Goal: Task Accomplishment & Management: Manage account settings

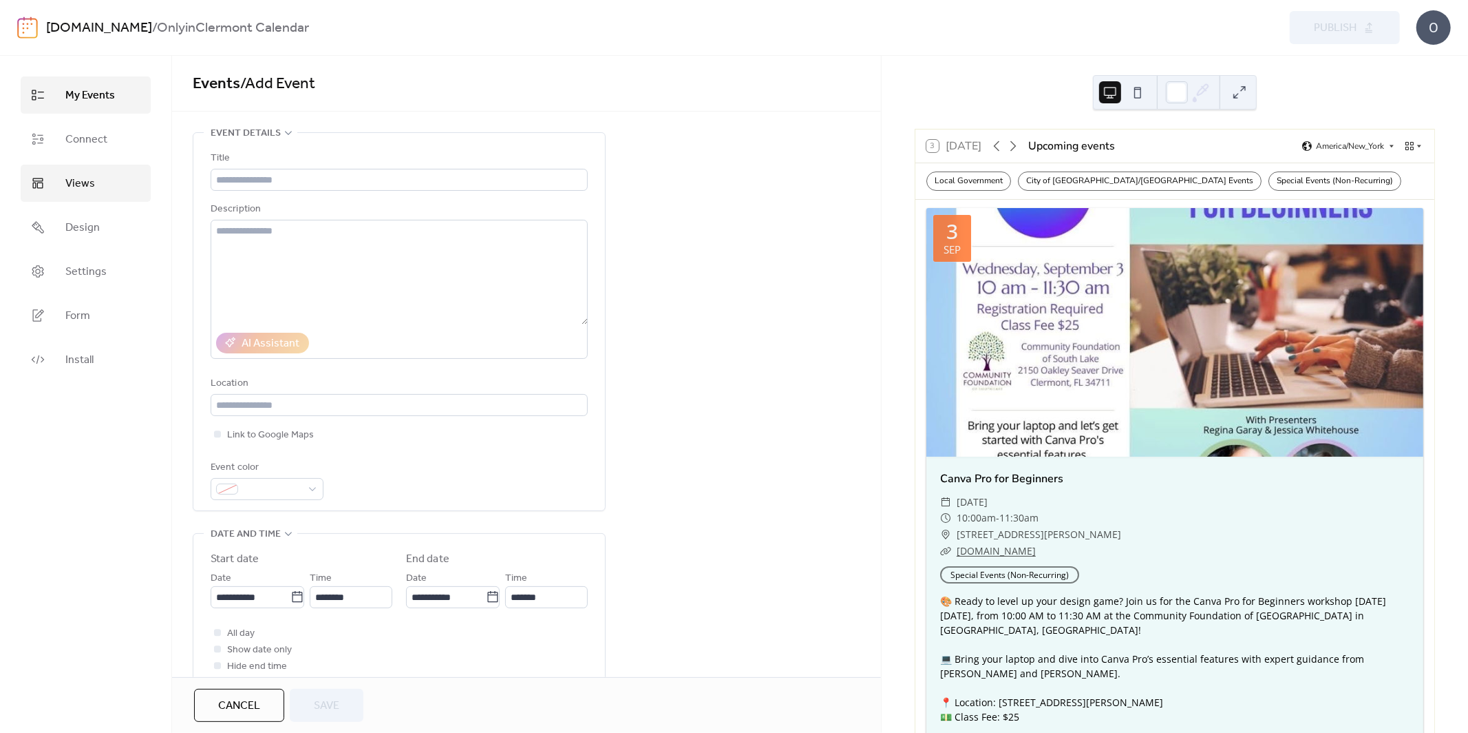
click at [52, 181] on link "Views" at bounding box center [86, 183] width 130 height 37
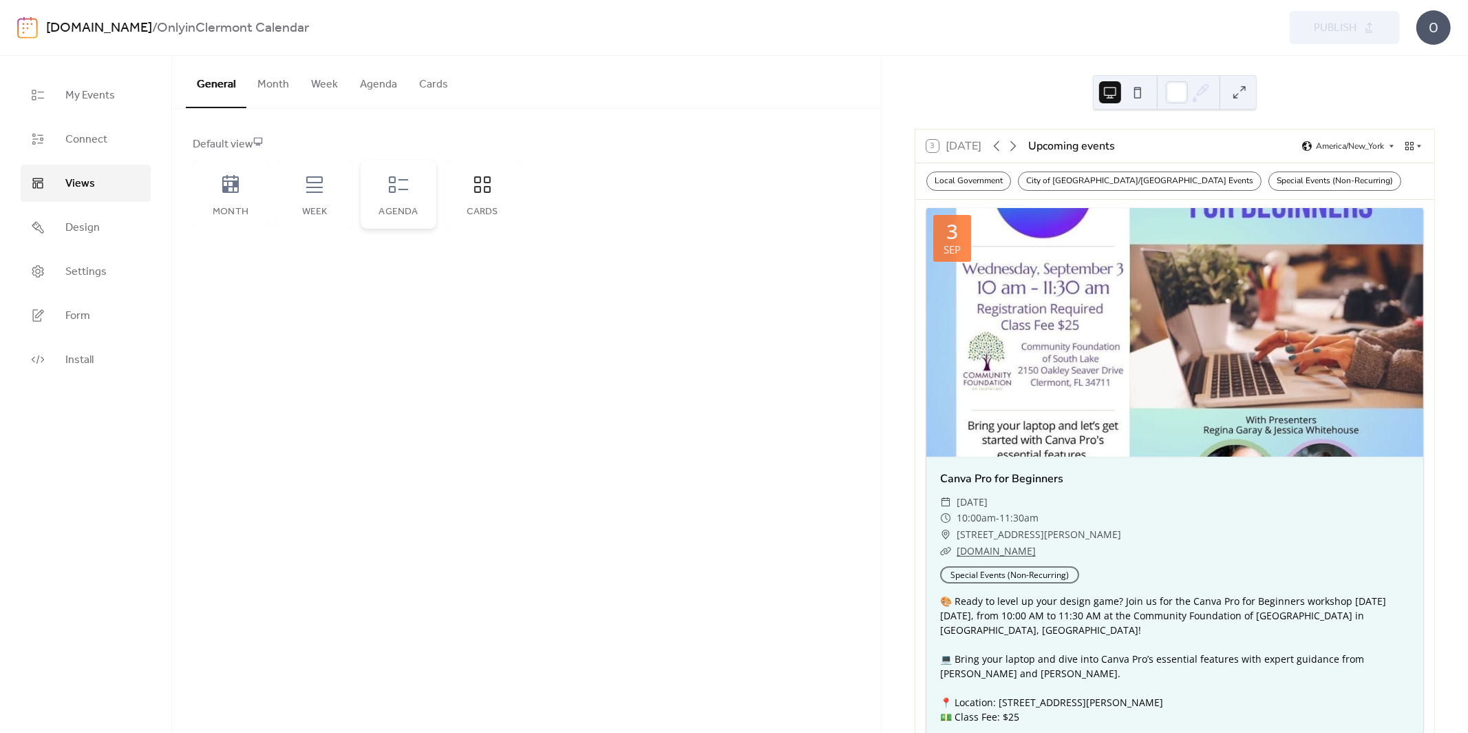
click at [398, 196] on div "Agenda" at bounding box center [399, 194] width 76 height 69
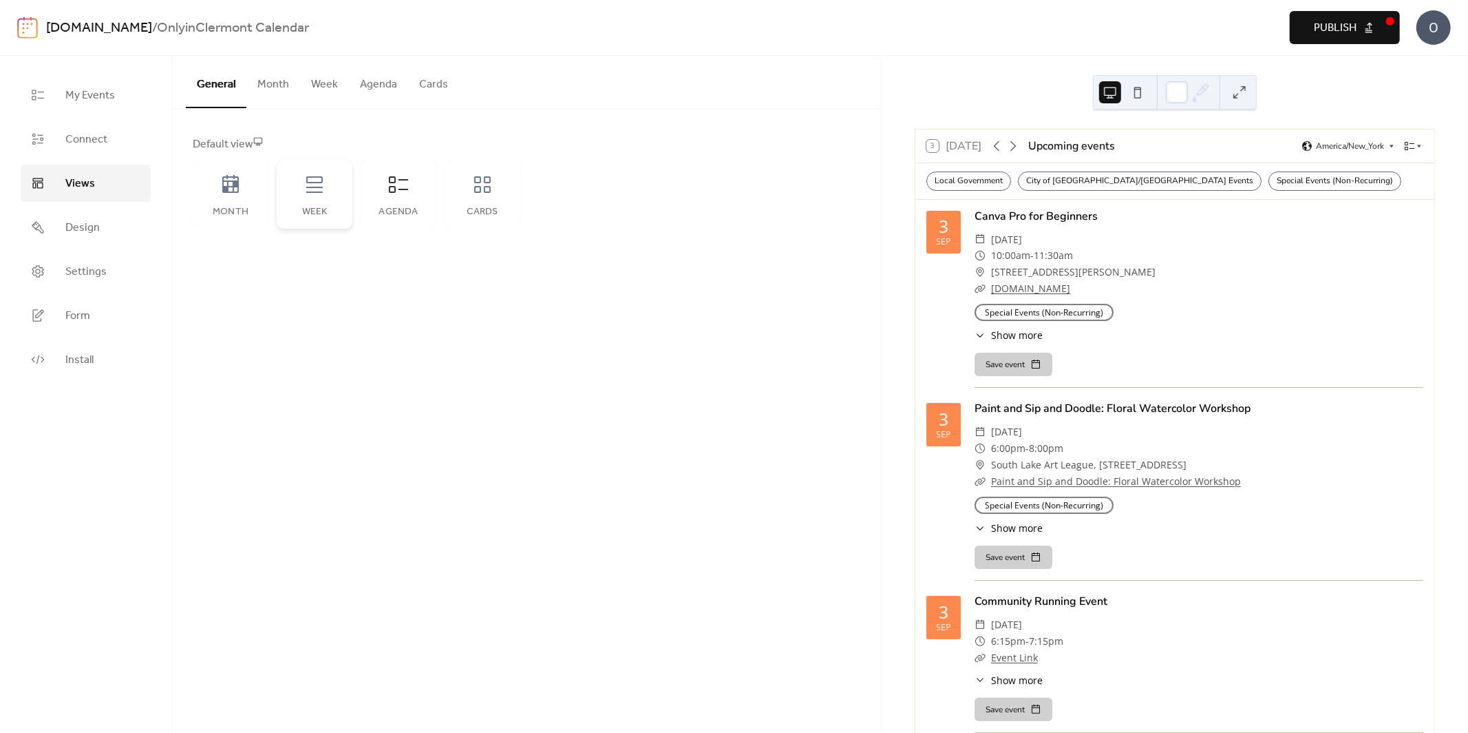
click at [315, 183] on icon at bounding box center [315, 184] width 22 height 22
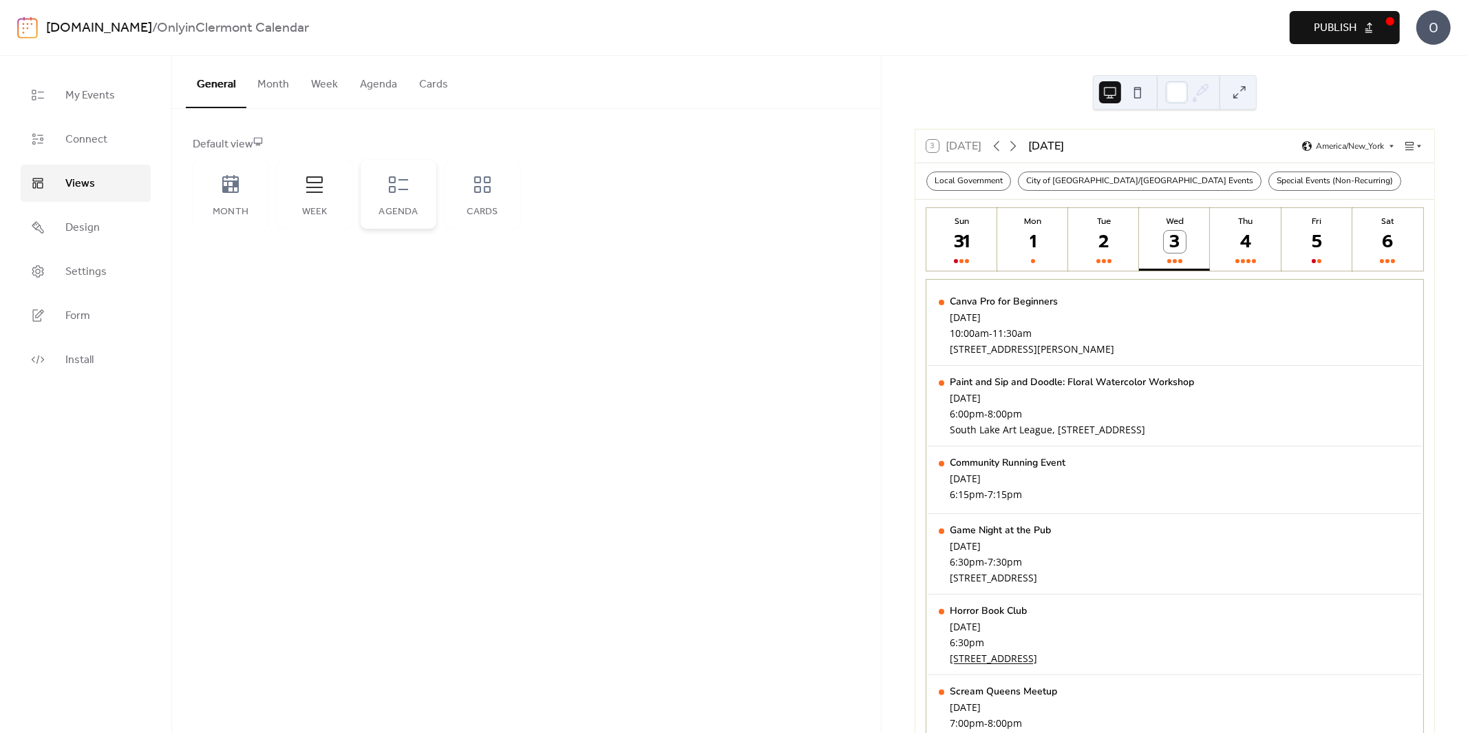
click at [415, 174] on div "Agenda" at bounding box center [399, 194] width 76 height 69
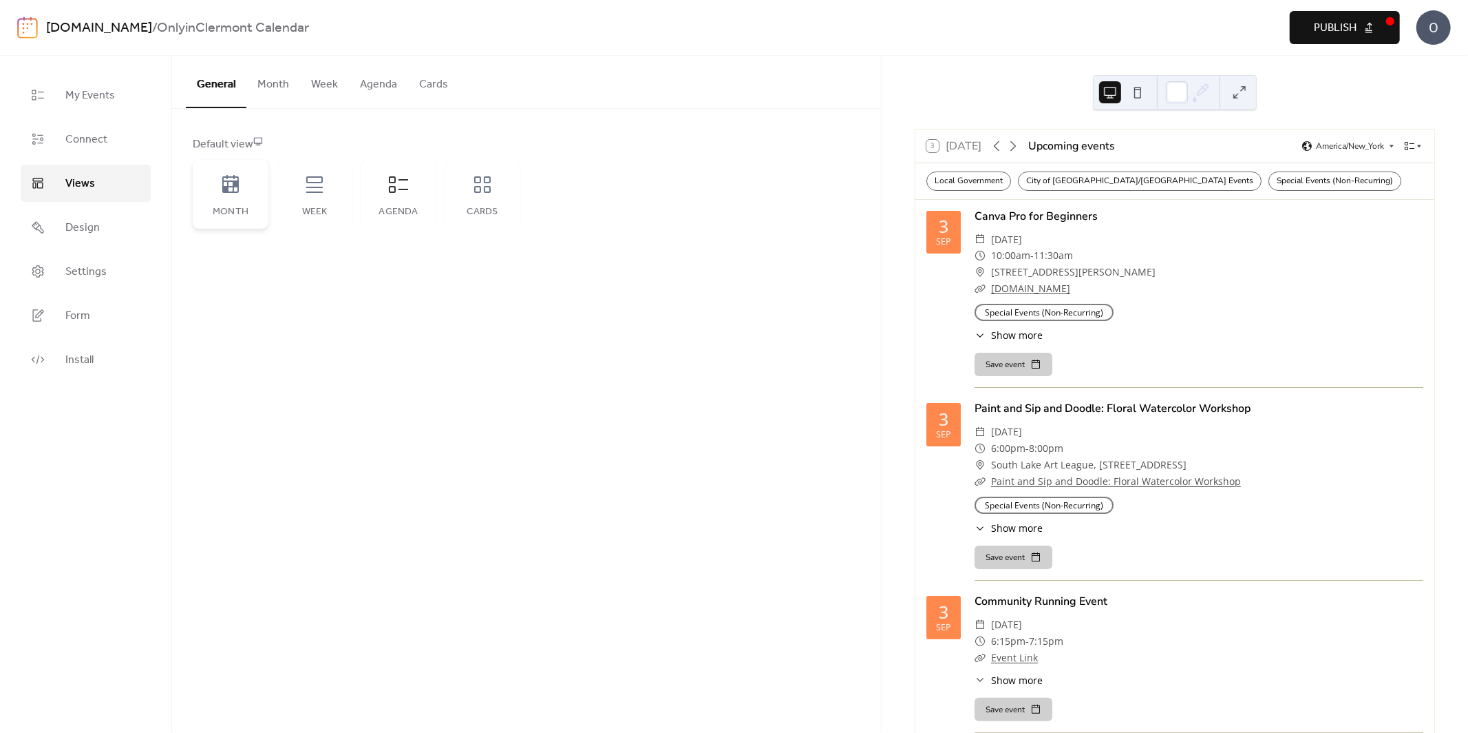
click at [203, 191] on div "Month" at bounding box center [231, 194] width 76 height 69
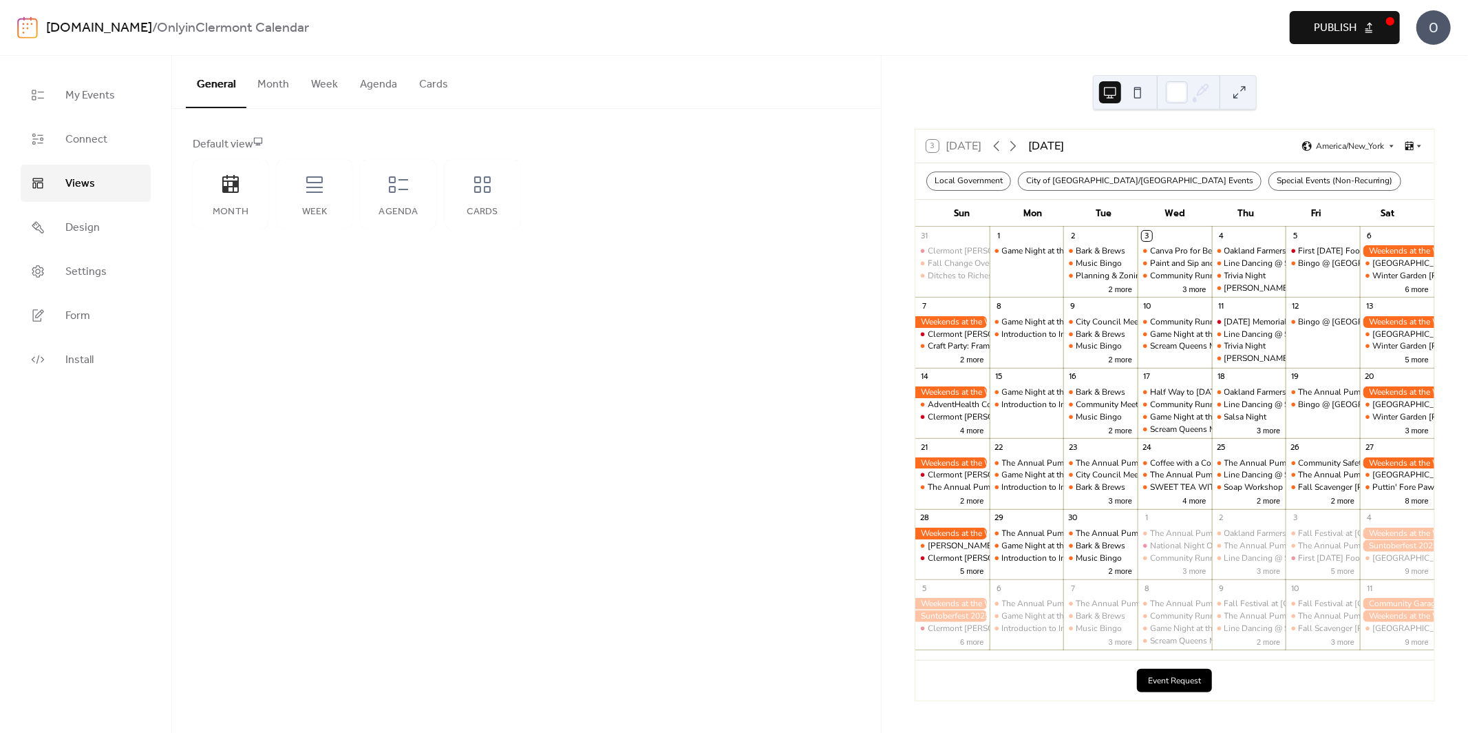
click at [272, 193] on div "Month Week Agenda Cards" at bounding box center [357, 194] width 328 height 69
click at [319, 193] on icon at bounding box center [315, 184] width 22 height 22
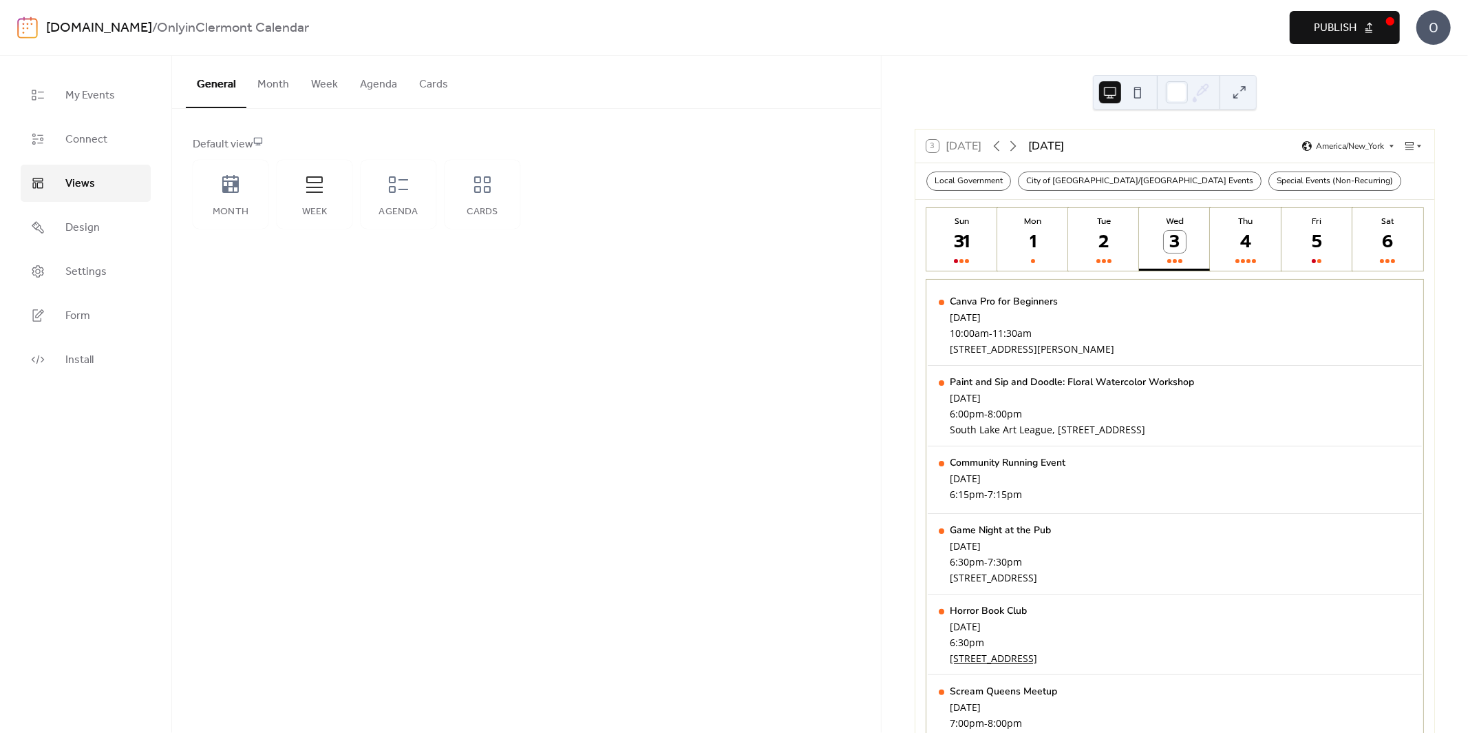
click at [1349, 33] on span "Publish" at bounding box center [1335, 28] width 43 height 17
click at [1411, 148] on icon at bounding box center [1409, 145] width 11 height 11
click at [1393, 205] on span "Agenda" at bounding box center [1394, 211] width 29 height 12
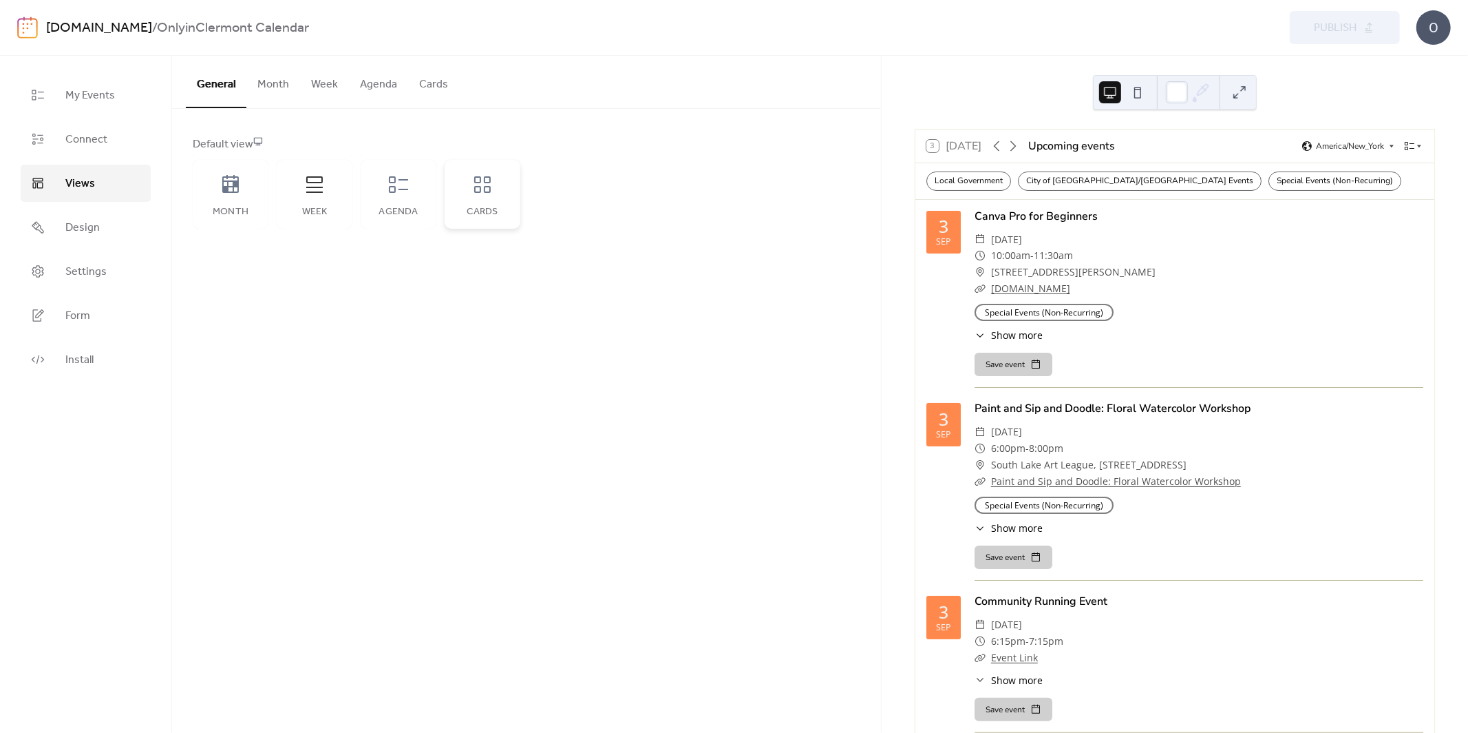
click at [472, 181] on icon at bounding box center [483, 184] width 22 height 22
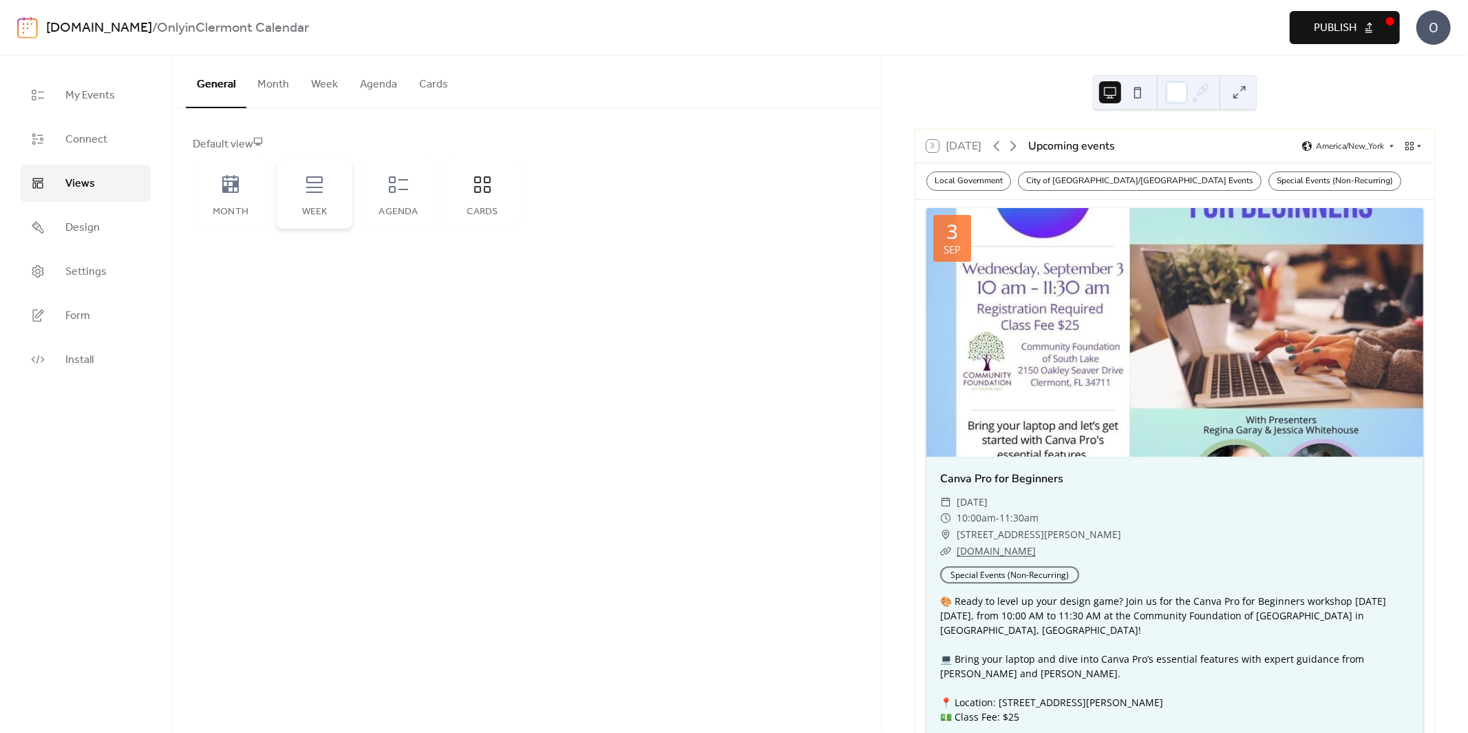
click at [304, 211] on div "Week" at bounding box center [315, 212] width 48 height 11
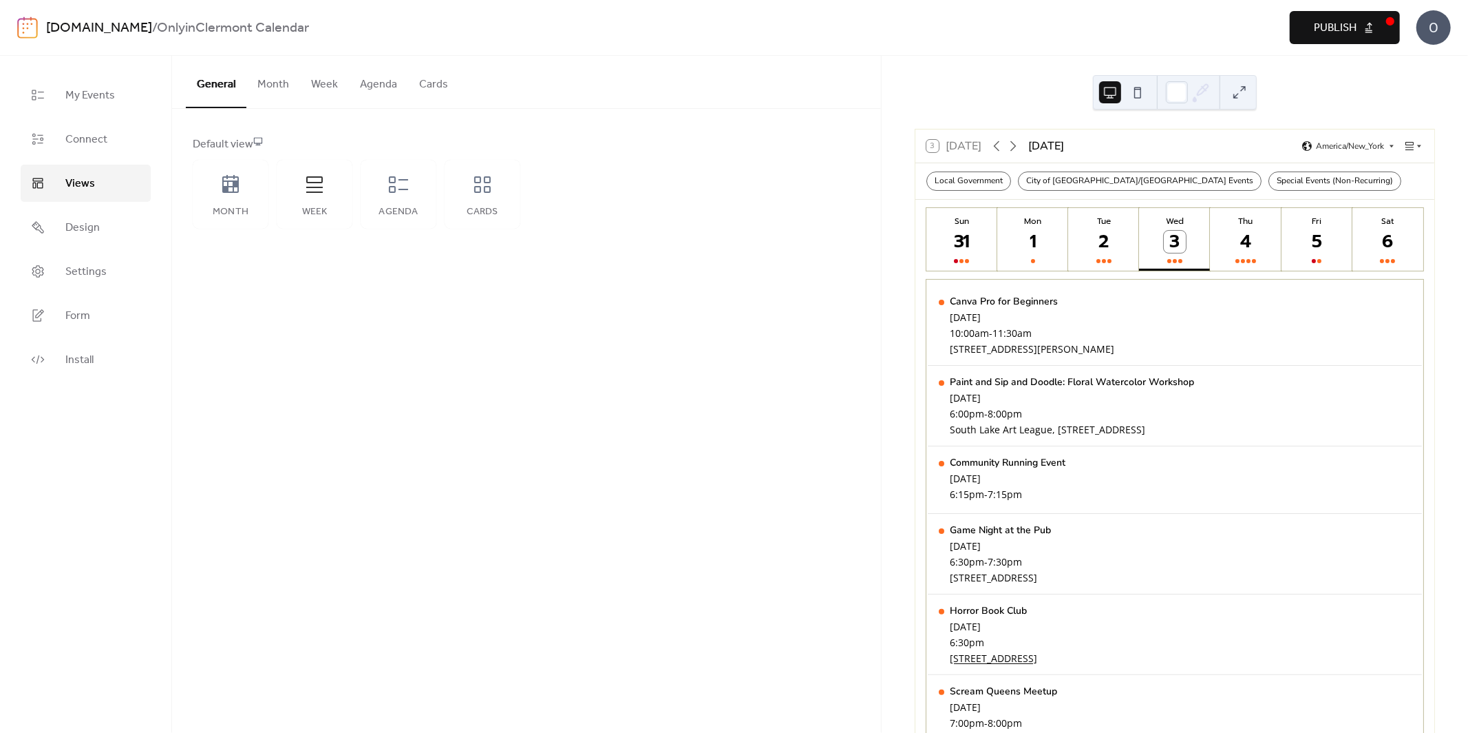
click at [274, 74] on button "Month" at bounding box center [273, 81] width 54 height 51
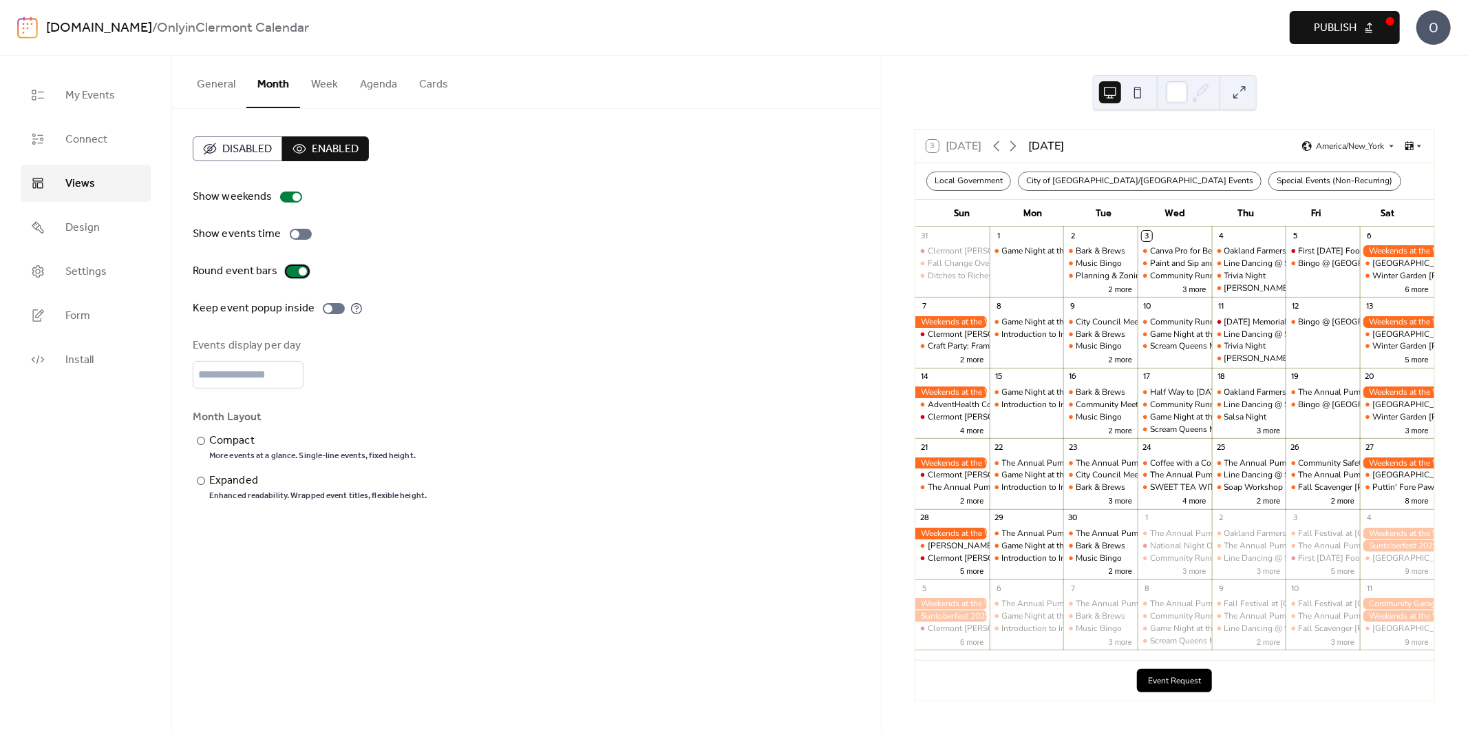
click at [299, 270] on div at bounding box center [303, 271] width 8 height 8
click at [330, 310] on div at bounding box center [334, 308] width 22 height 11
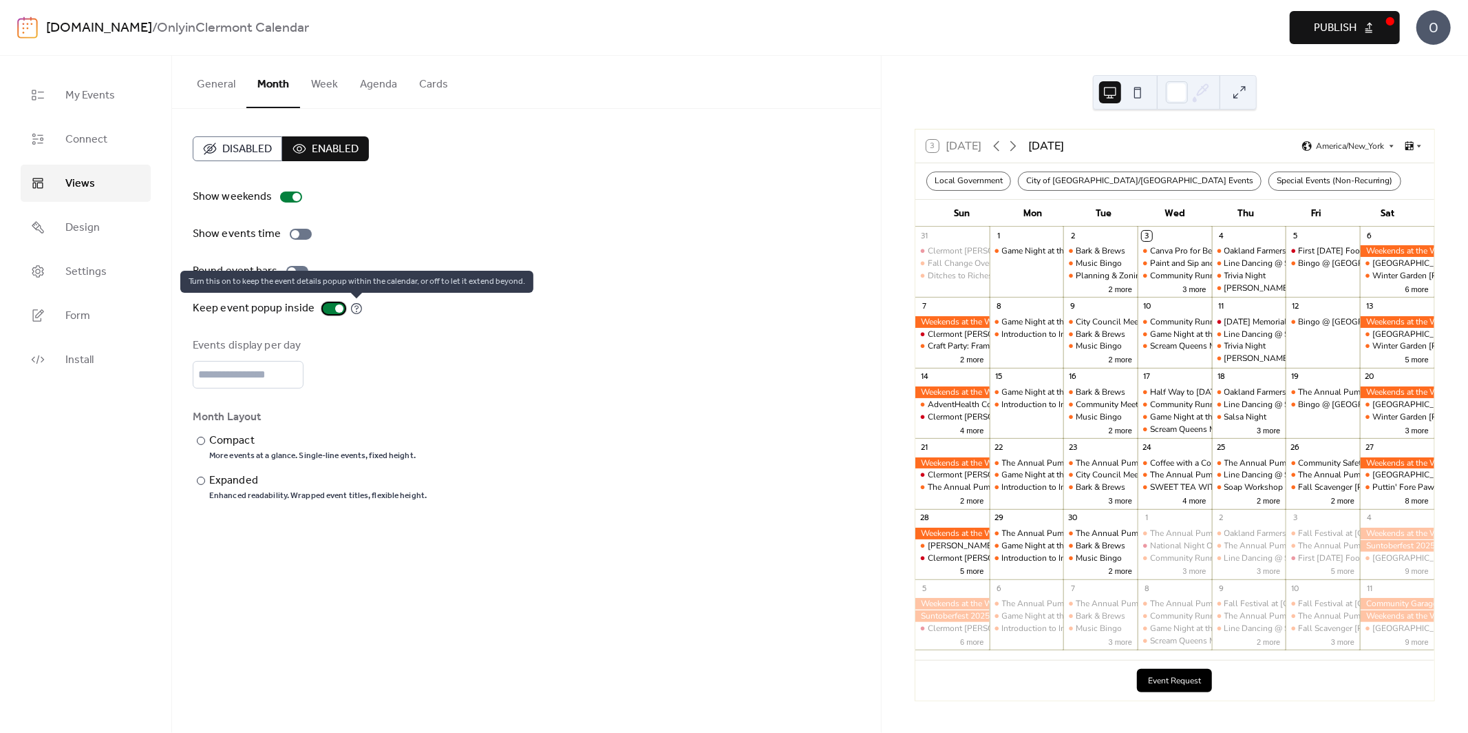
click at [351, 310] on icon at bounding box center [356, 308] width 12 height 12
click at [350, 308] on icon at bounding box center [356, 308] width 12 height 12
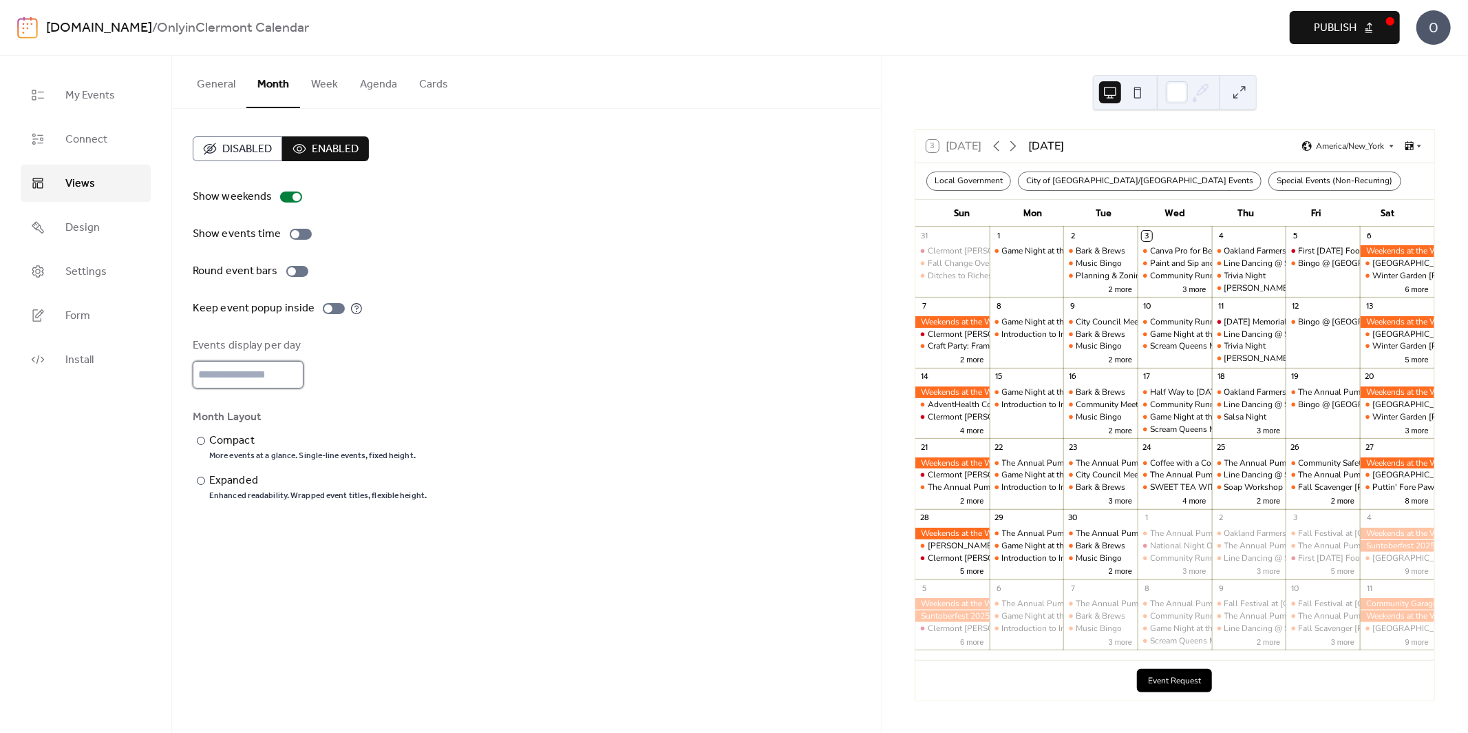
click at [242, 381] on input "*" at bounding box center [248, 375] width 111 height 28
click at [293, 370] on input "*" at bounding box center [248, 375] width 111 height 28
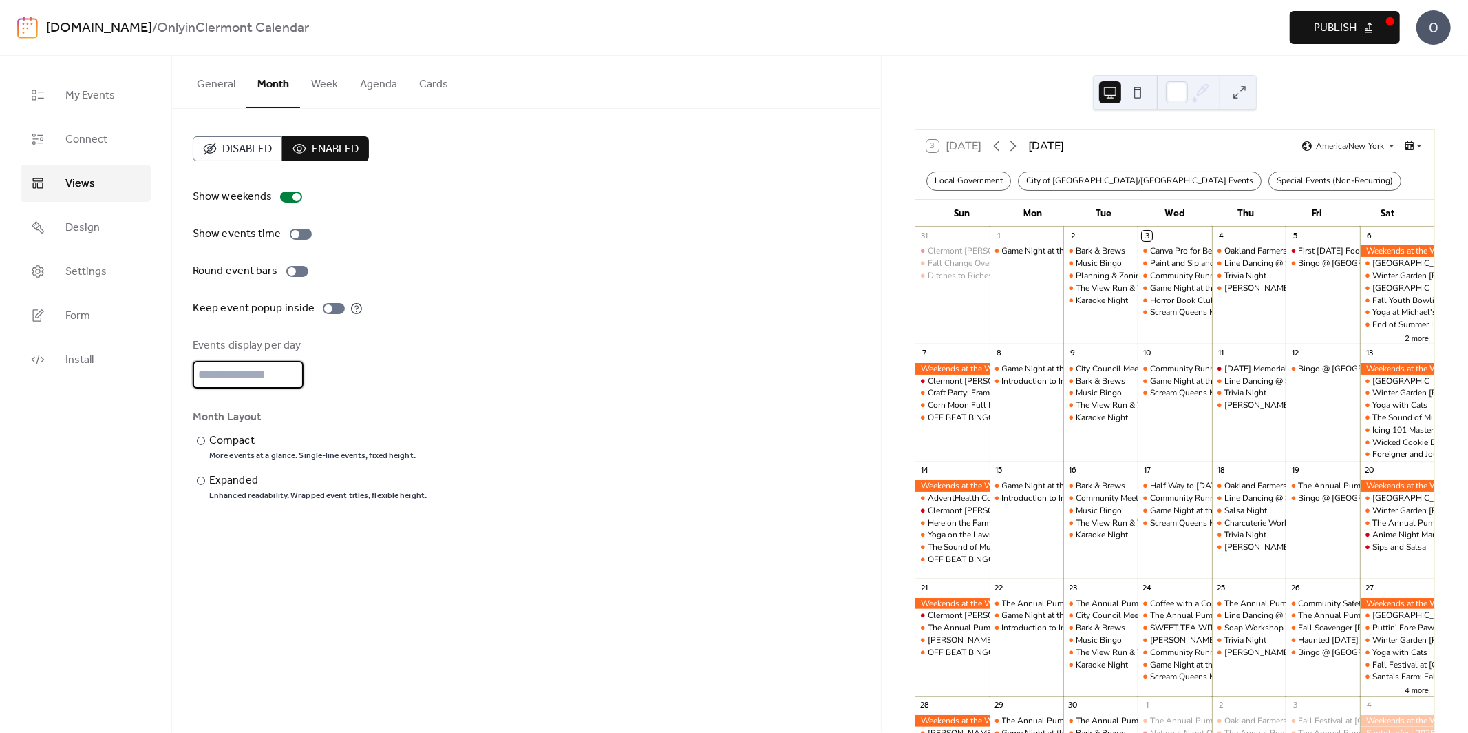
click at [452, 392] on div "Show weekends Show events time Round event bars Keep event popup inside Events …" at bounding box center [527, 345] width 668 height 313
click at [291, 369] on input "*" at bounding box center [248, 375] width 111 height 28
click at [291, 369] on input "**" at bounding box center [248, 375] width 111 height 28
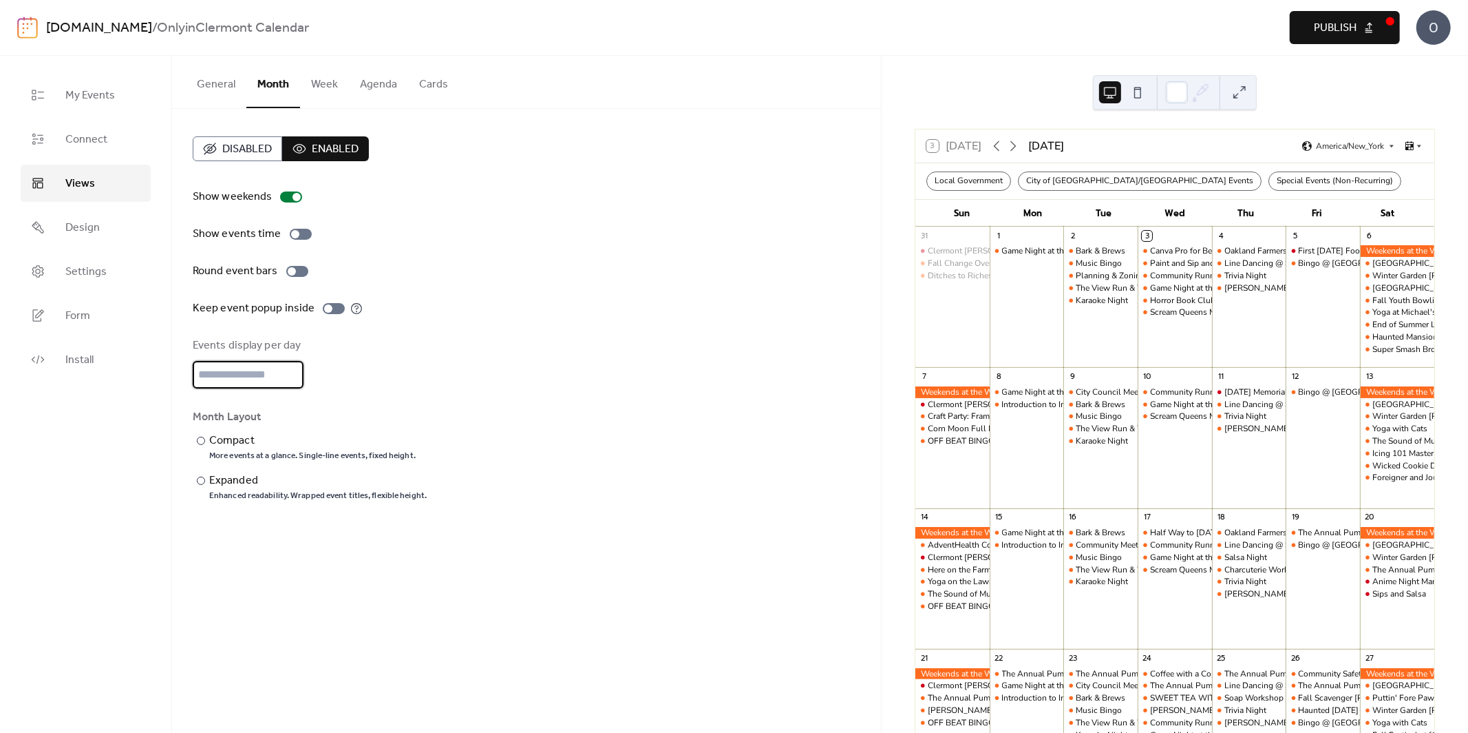
click at [293, 368] on input "**" at bounding box center [248, 375] width 111 height 28
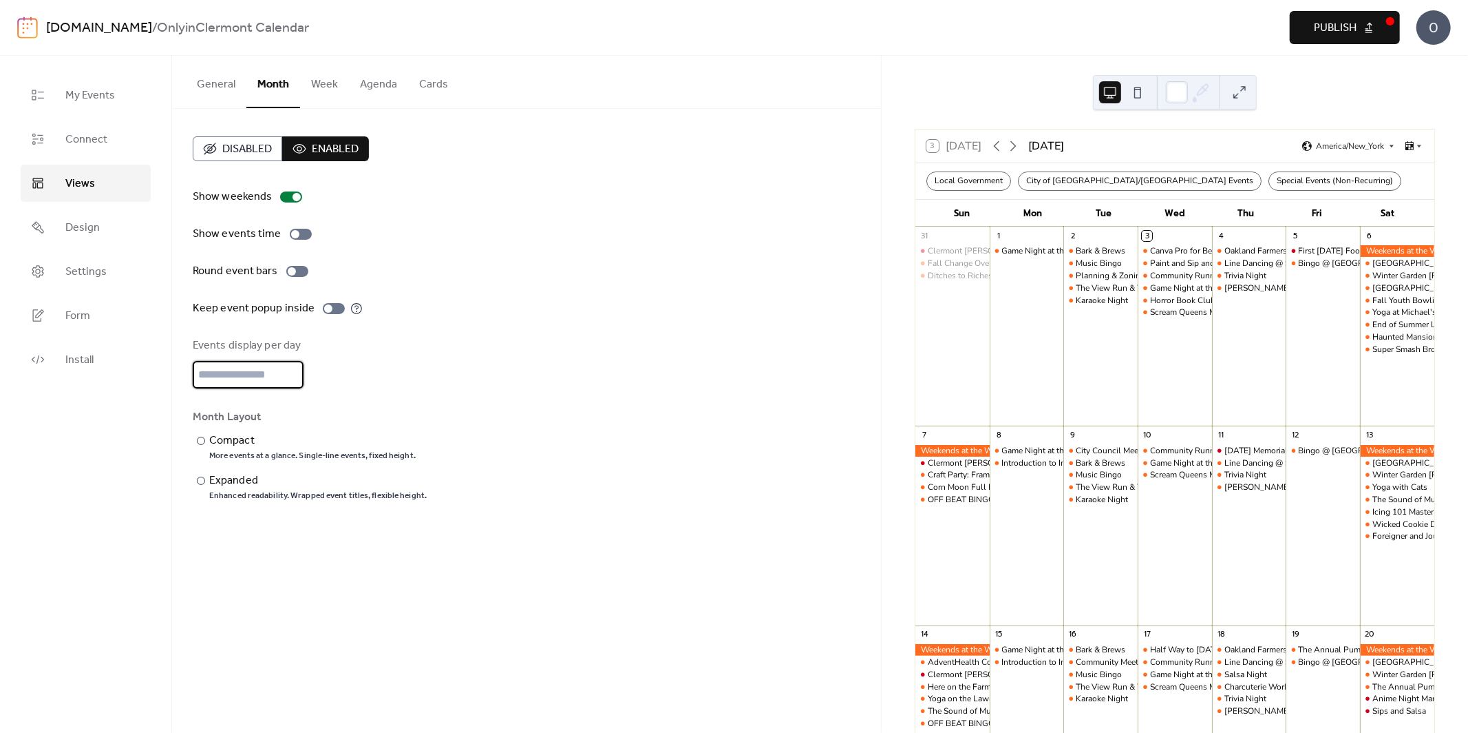
click at [293, 379] on input "**" at bounding box center [248, 375] width 111 height 28
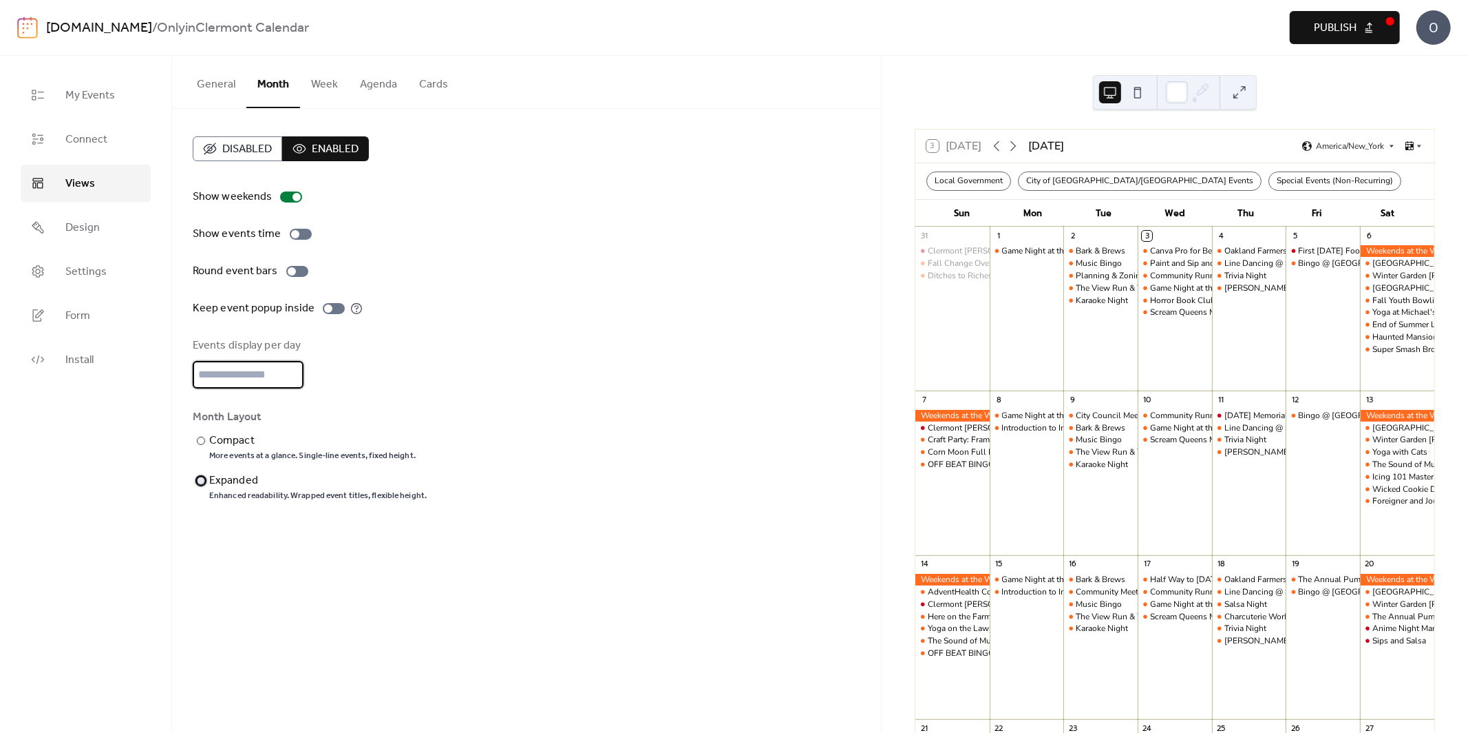
click at [199, 482] on div at bounding box center [201, 480] width 8 height 8
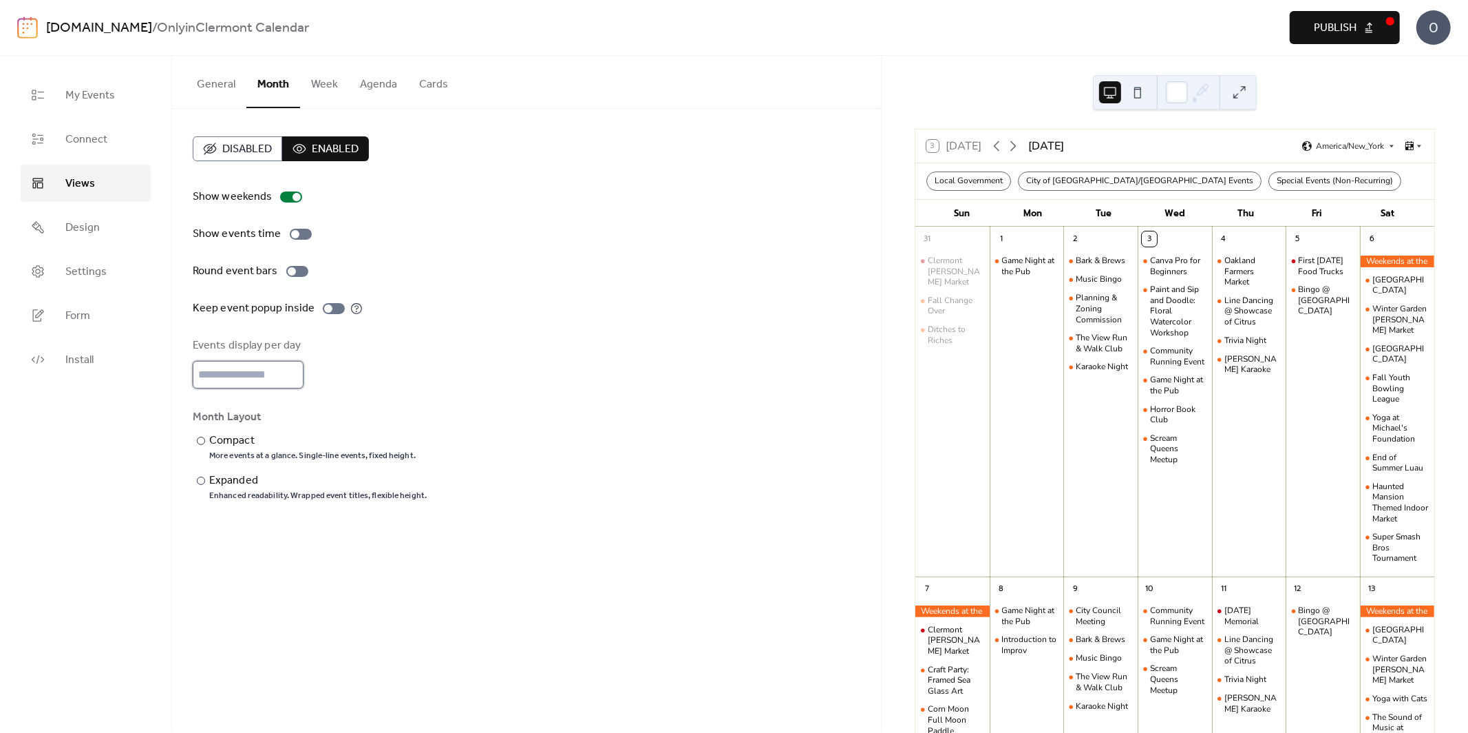
click at [293, 378] on input "**" at bounding box center [248, 375] width 111 height 28
type input "**"
click at [293, 378] on input "**" at bounding box center [248, 375] width 111 height 28
click at [1336, 20] on span "Publish" at bounding box center [1335, 28] width 43 height 17
click at [331, 83] on button "Week" at bounding box center [324, 81] width 49 height 51
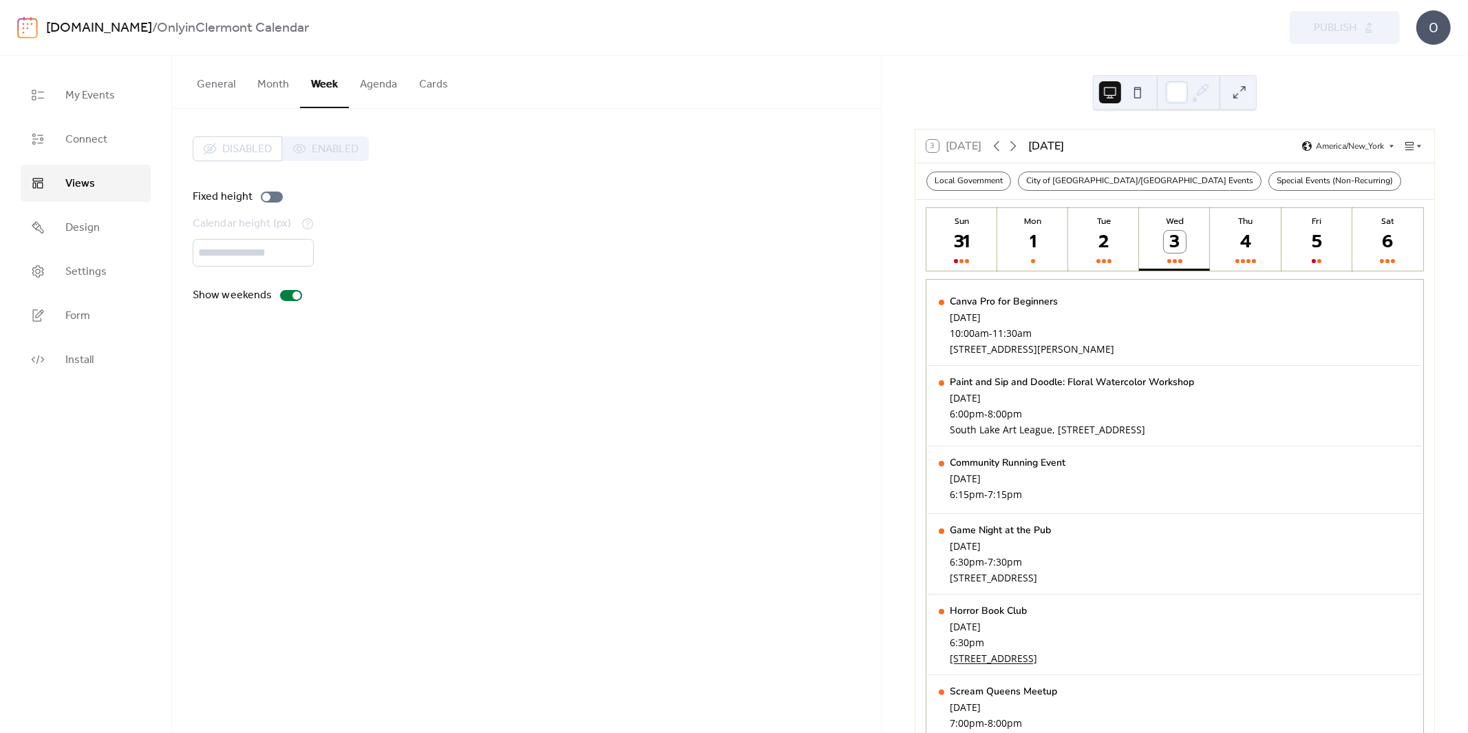
click at [388, 77] on button "Agenda" at bounding box center [378, 81] width 59 height 51
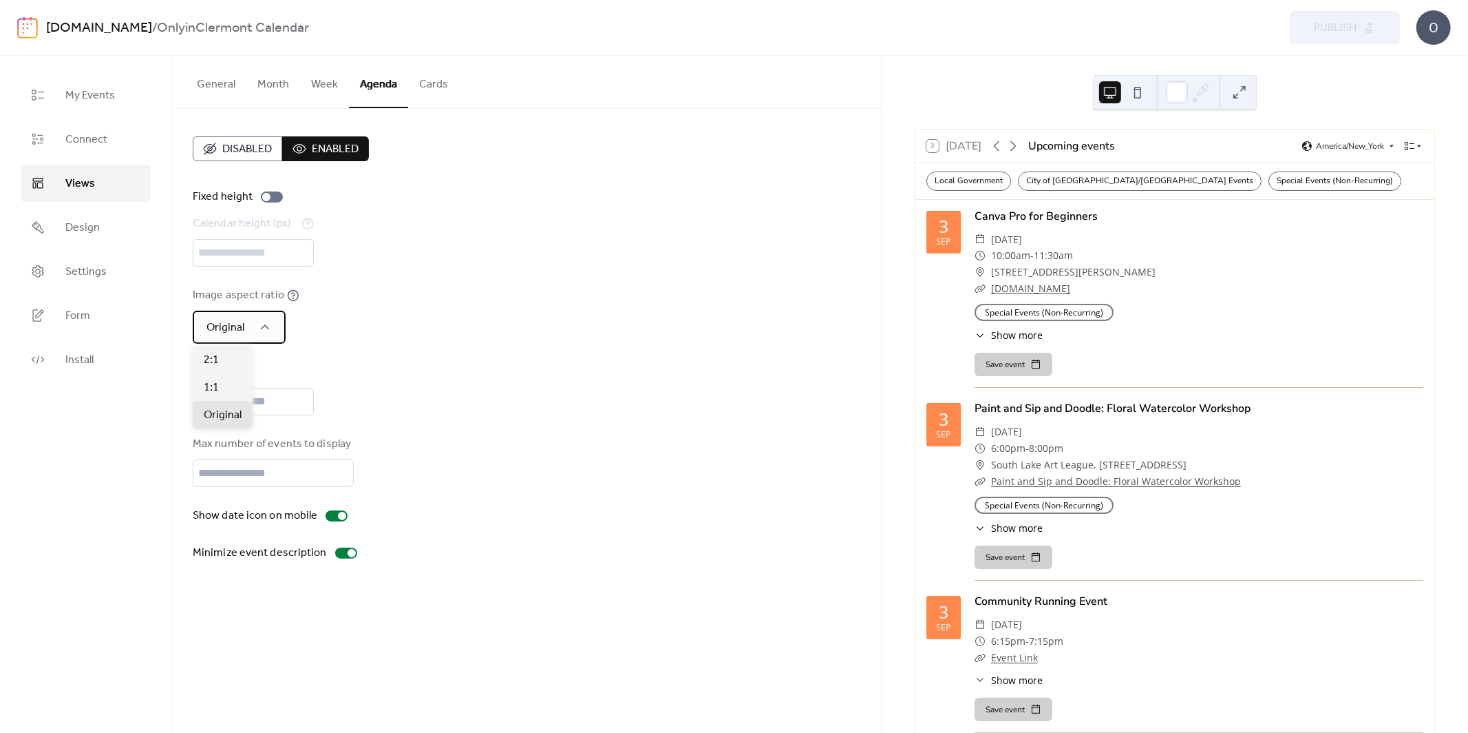
click at [273, 324] on div "Original" at bounding box center [239, 326] width 93 height 33
click at [216, 370] on div "2:1" at bounding box center [223, 360] width 60 height 28
click at [223, 381] on div "1:1" at bounding box center [223, 387] width 60 height 28
click at [236, 317] on div "1:1" at bounding box center [228, 326] width 70 height 33
click at [215, 402] on div "Original" at bounding box center [223, 415] width 60 height 28
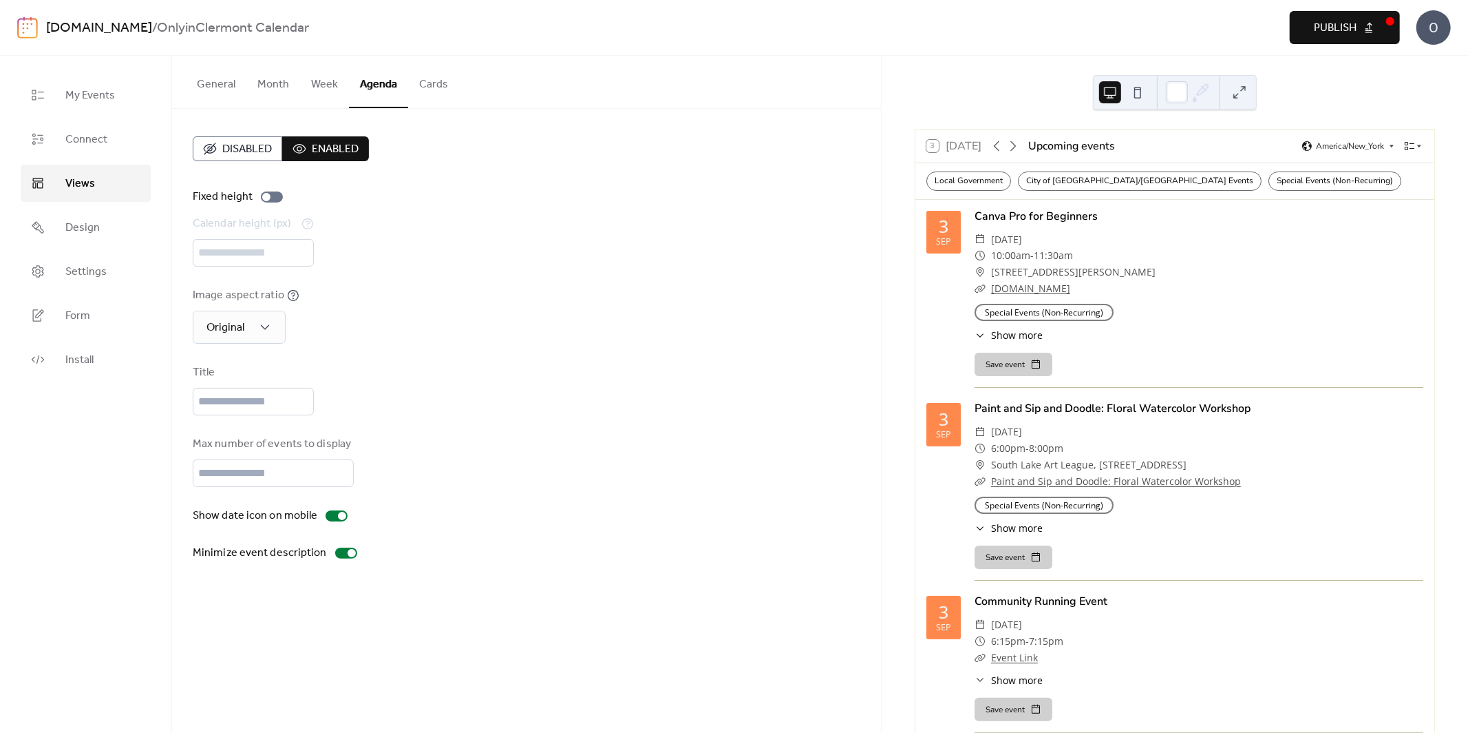
click at [423, 85] on button "Cards" at bounding box center [433, 81] width 51 height 51
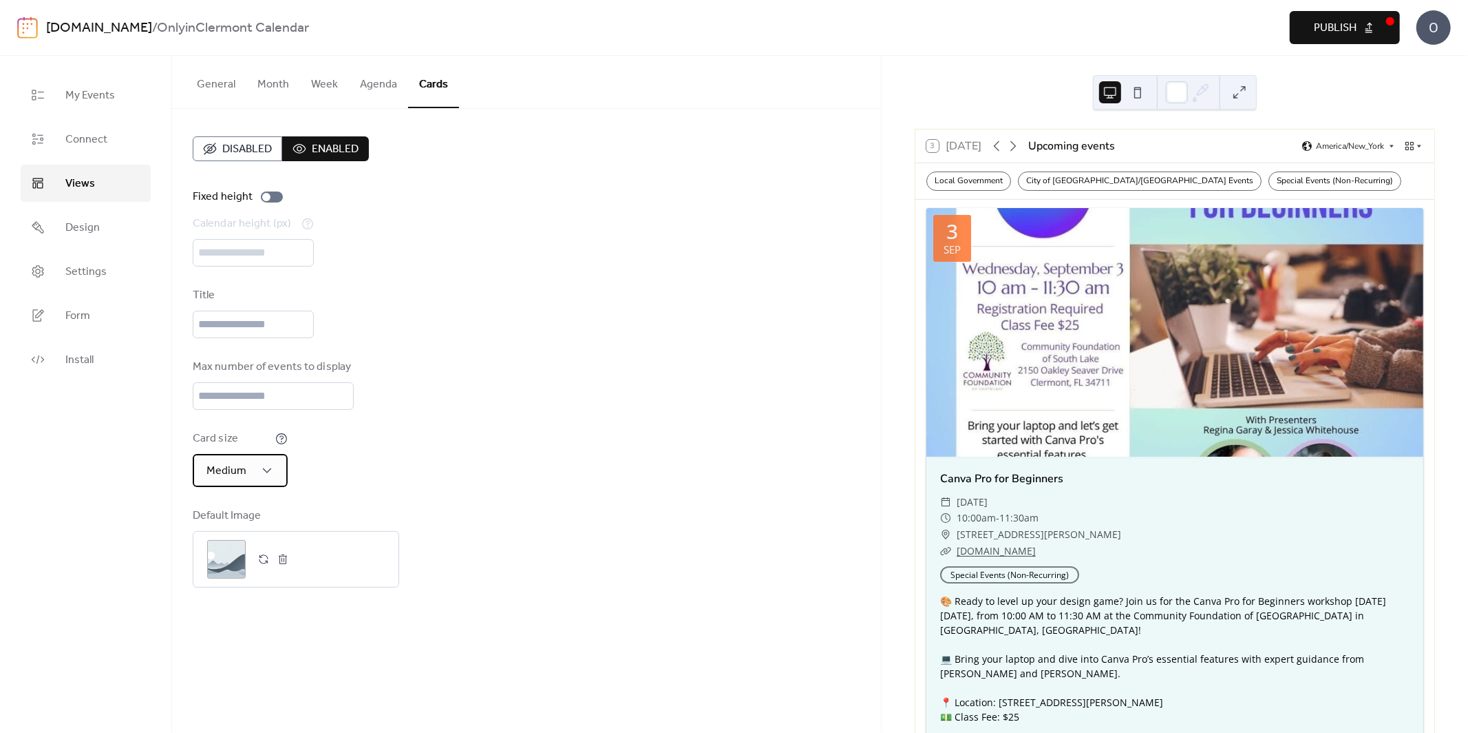
click at [215, 481] on div "Medium" at bounding box center [240, 470] width 95 height 33
click at [223, 523] on span "Small" at bounding box center [216, 531] width 25 height 17
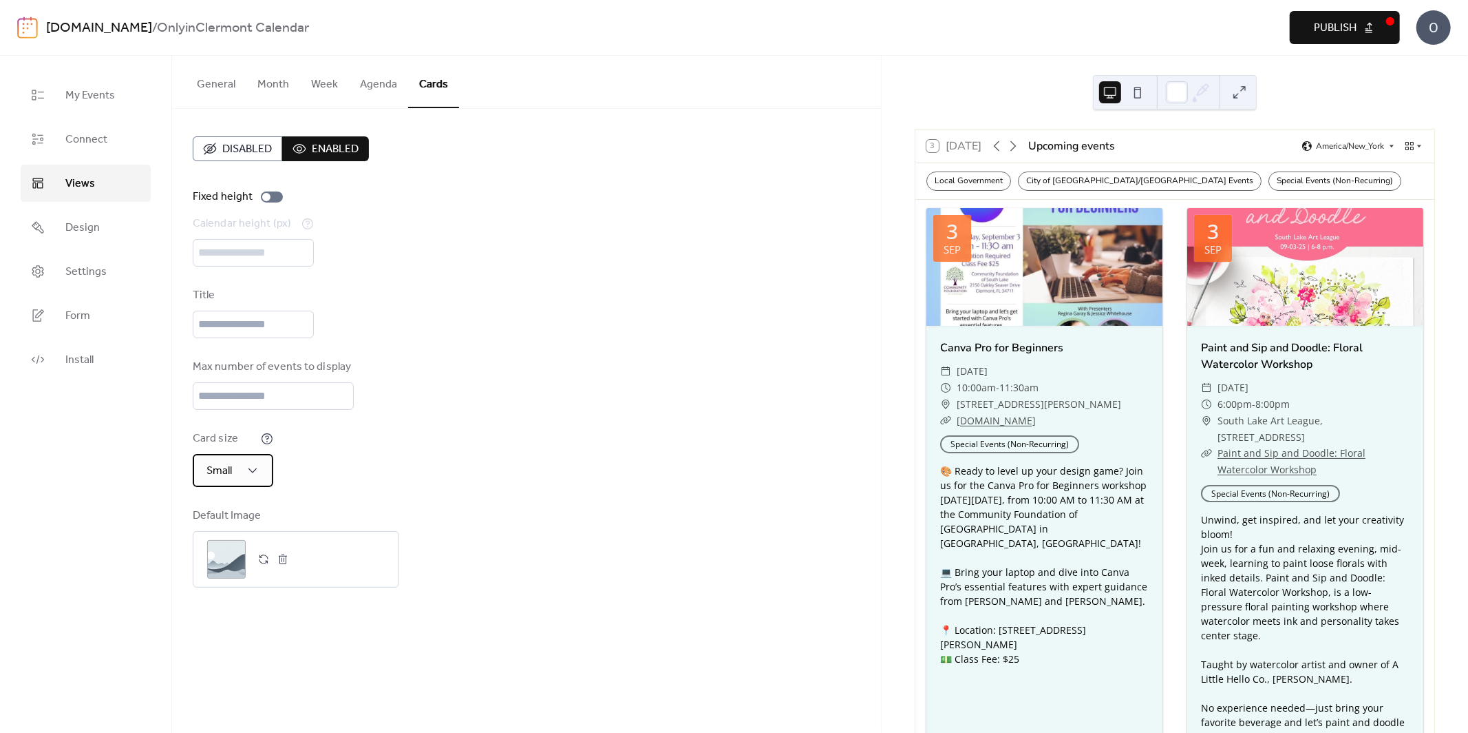
click at [224, 468] on span "Small" at bounding box center [219, 470] width 25 height 21
click at [223, 496] on span "Extra Small" at bounding box center [230, 503] width 53 height 17
click at [1345, 30] on span "Publish" at bounding box center [1335, 28] width 43 height 17
click at [323, 83] on button "Week" at bounding box center [324, 81] width 49 height 51
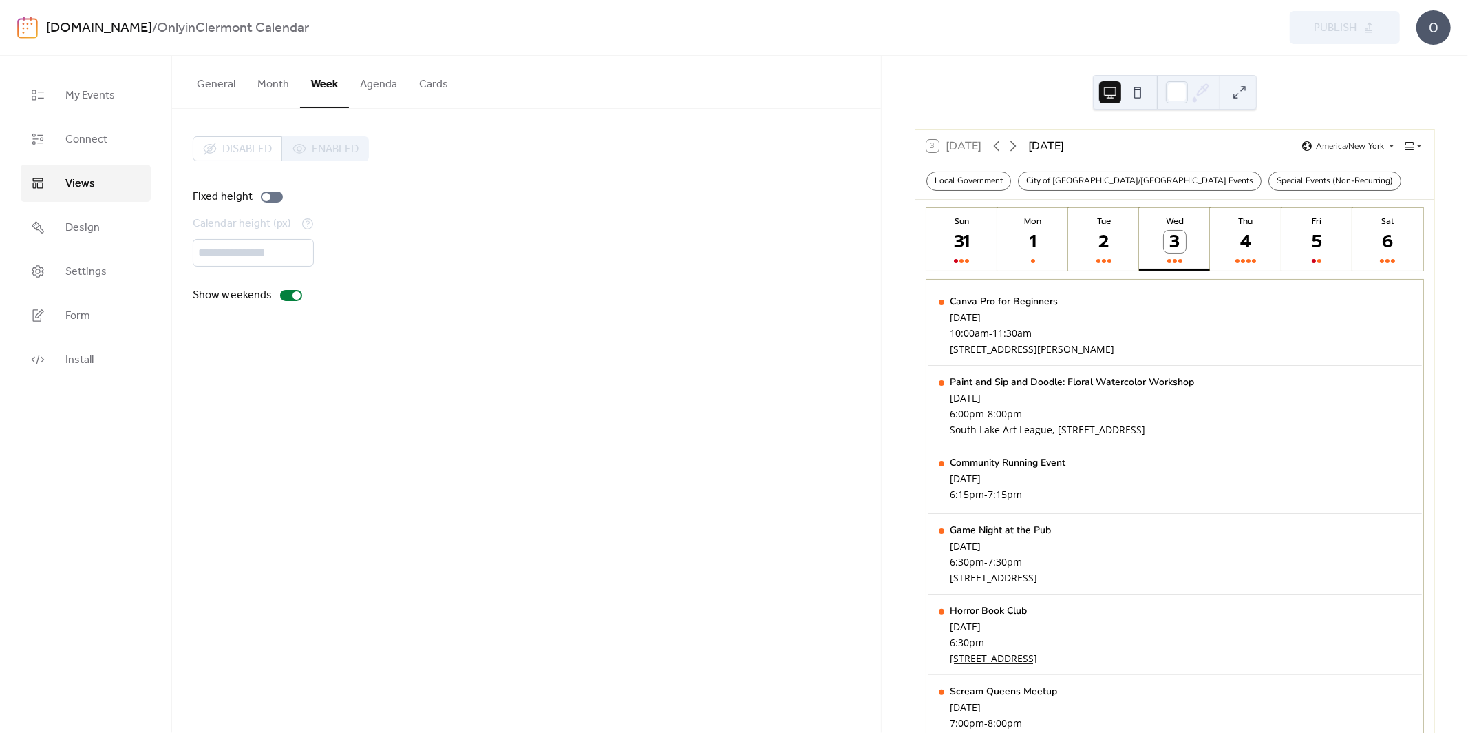
click at [363, 83] on button "Agenda" at bounding box center [378, 81] width 59 height 51
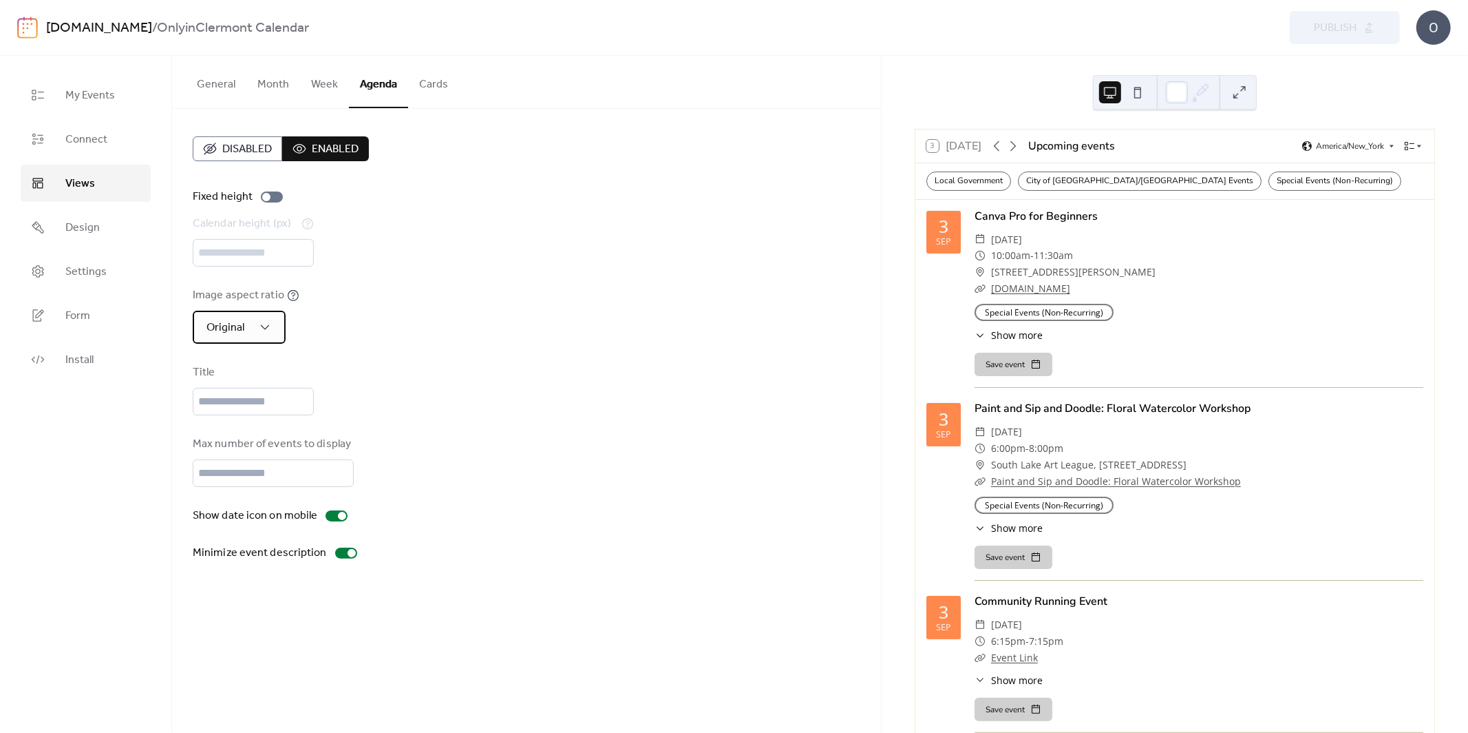
click at [215, 330] on span "Original" at bounding box center [226, 327] width 38 height 21
click at [295, 297] on icon at bounding box center [293, 295] width 12 height 12
click at [295, 297] on icon at bounding box center [293, 295] width 11 height 11
click at [294, 295] on icon at bounding box center [293, 295] width 12 height 12
click at [255, 324] on div "Original" at bounding box center [239, 326] width 93 height 33
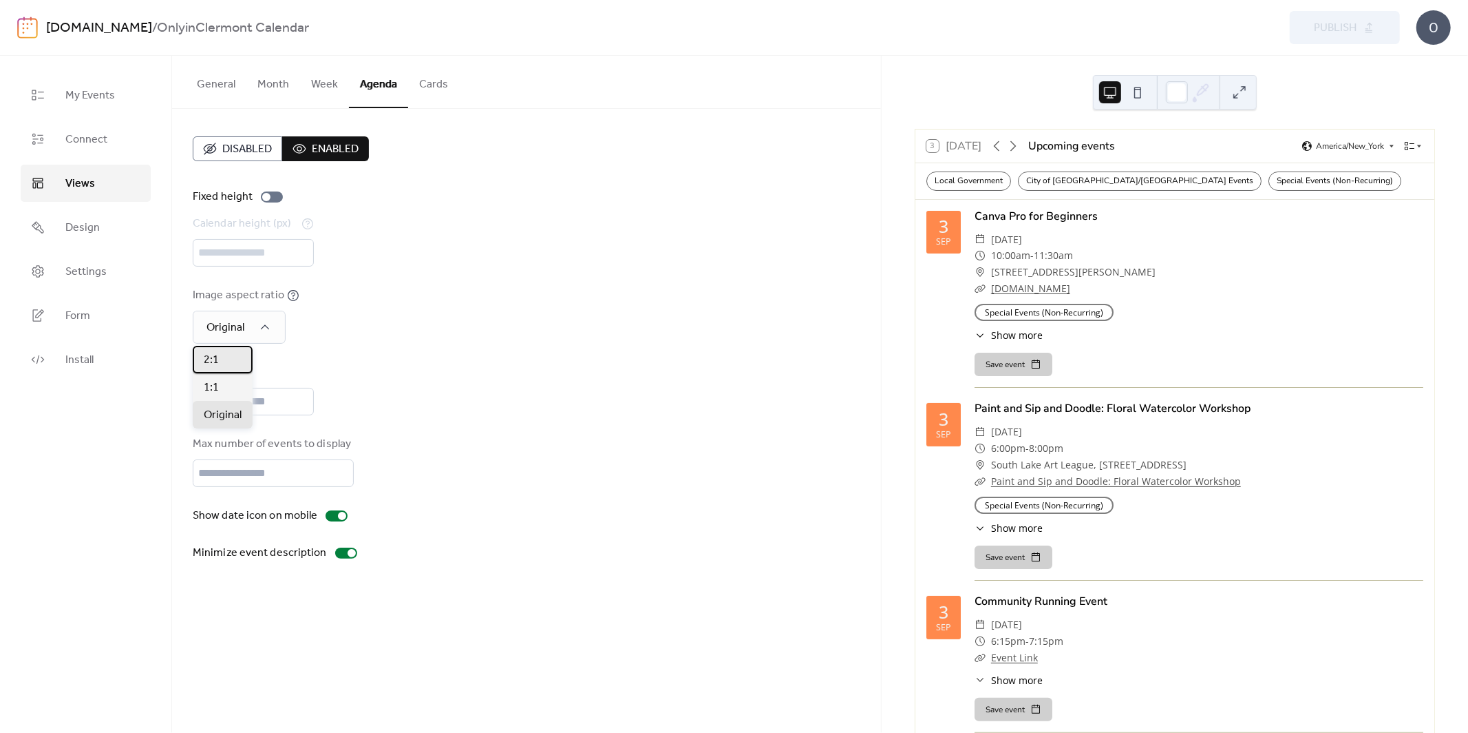
click at [233, 359] on div "2:1" at bounding box center [223, 360] width 60 height 28
click at [1334, 30] on span "Publish" at bounding box center [1335, 28] width 43 height 17
click at [230, 320] on div "2:1" at bounding box center [228, 326] width 70 height 33
click at [214, 391] on span "1:1" at bounding box center [211, 387] width 15 height 17
click at [1325, 41] on button "Publish" at bounding box center [1345, 27] width 110 height 33
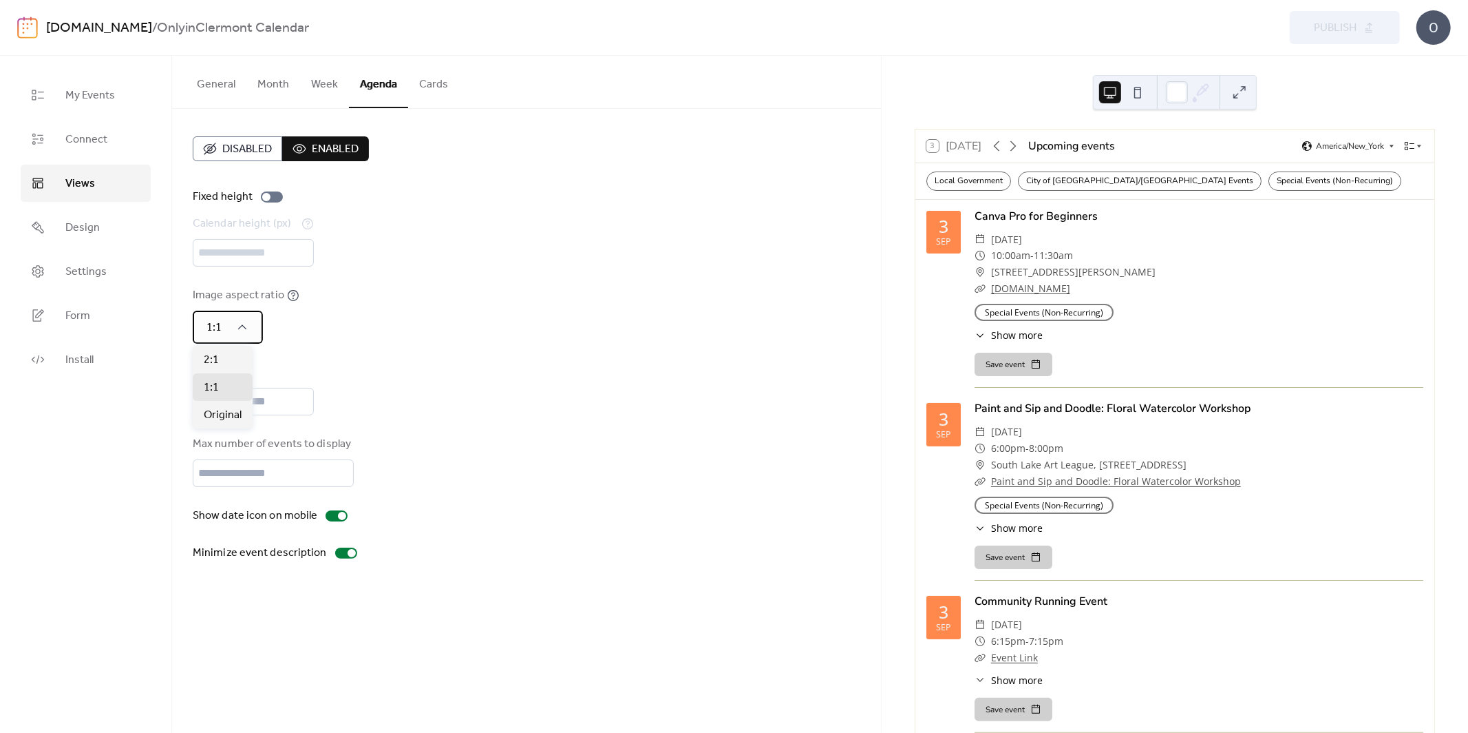
click at [216, 331] on span "1:1" at bounding box center [214, 327] width 15 height 21
click at [213, 411] on span "Original" at bounding box center [223, 415] width 38 height 17
click at [330, 512] on div at bounding box center [337, 515] width 22 height 11
click at [337, 515] on div at bounding box center [337, 515] width 22 height 11
click at [339, 520] on label "Show date icon on mobile" at bounding box center [273, 515] width 160 height 17
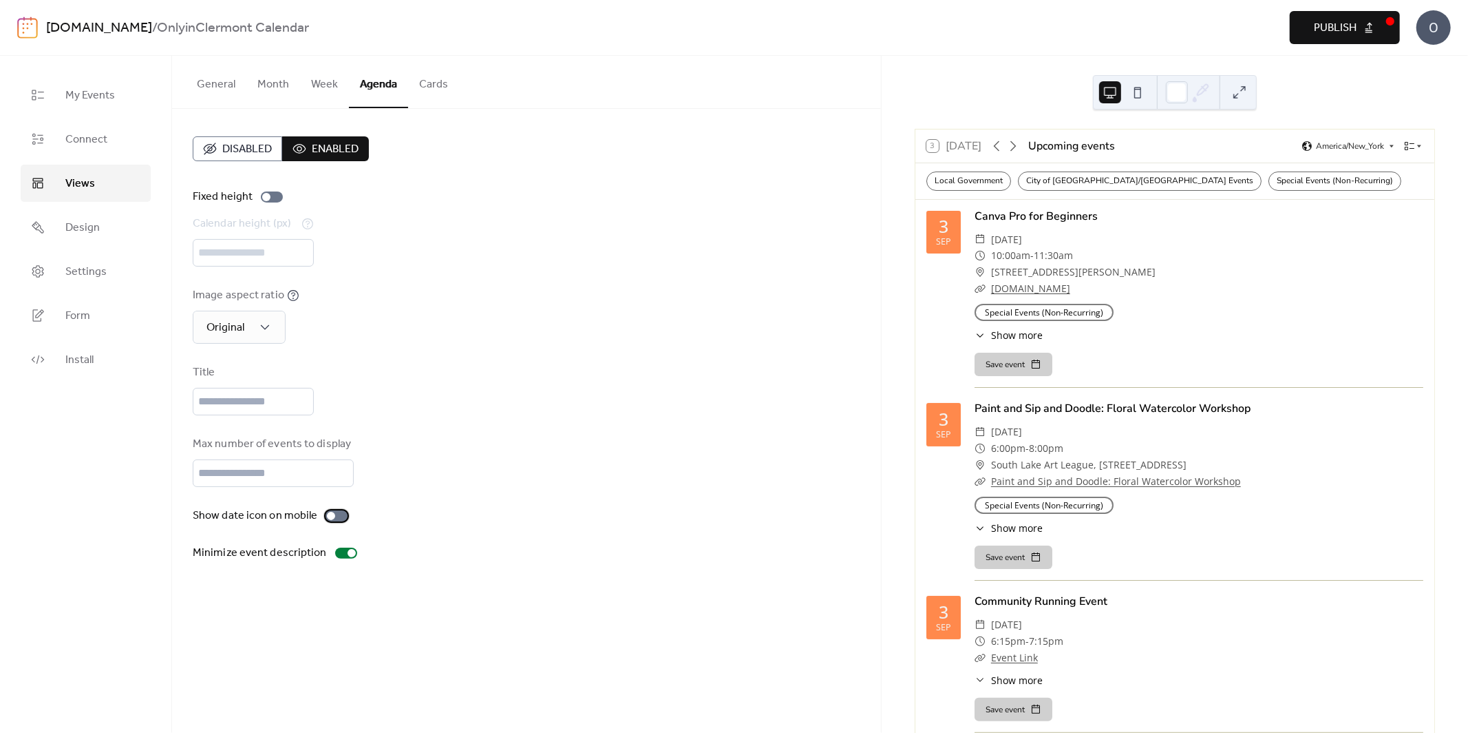
click at [339, 520] on div at bounding box center [337, 515] width 22 height 11
click at [1139, 87] on button at bounding box center [1138, 92] width 22 height 22
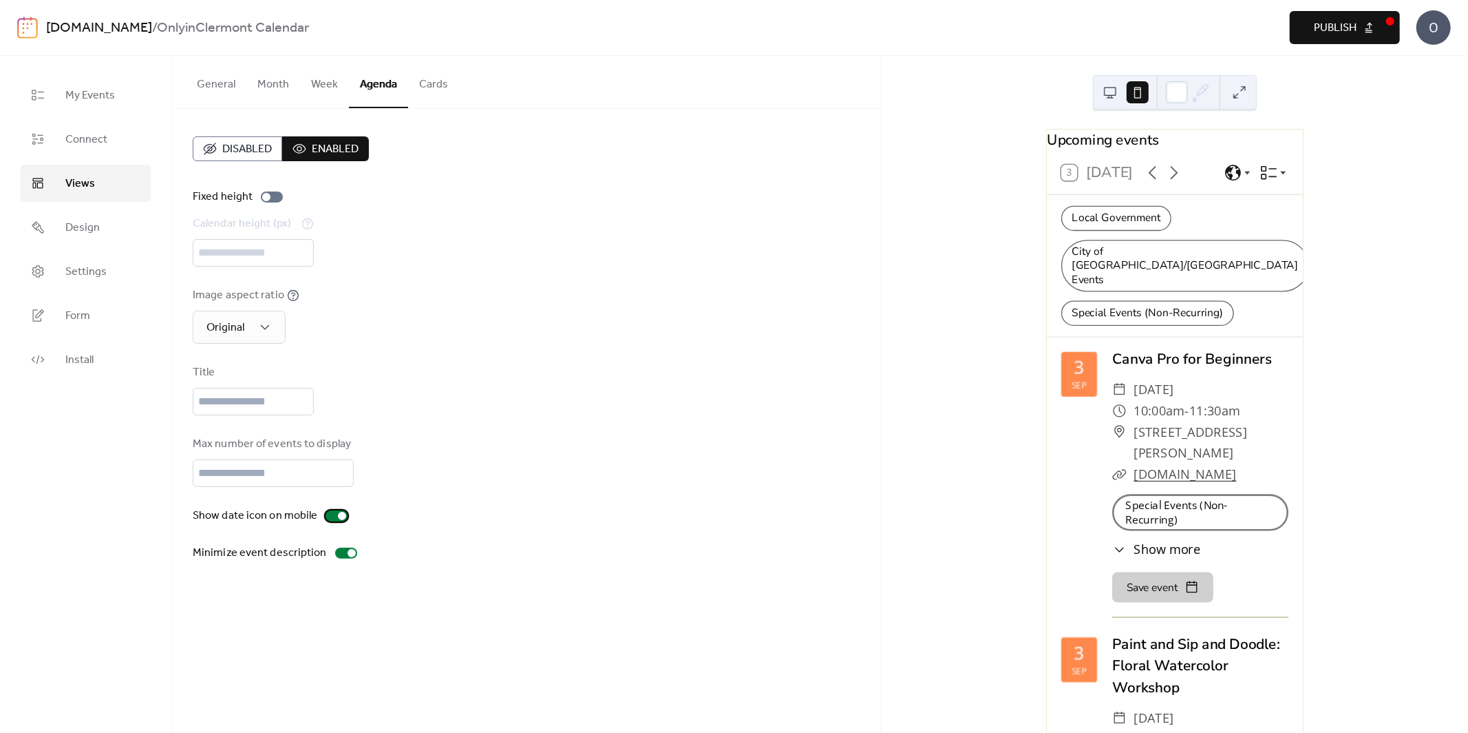
click at [333, 513] on div at bounding box center [337, 515] width 22 height 11
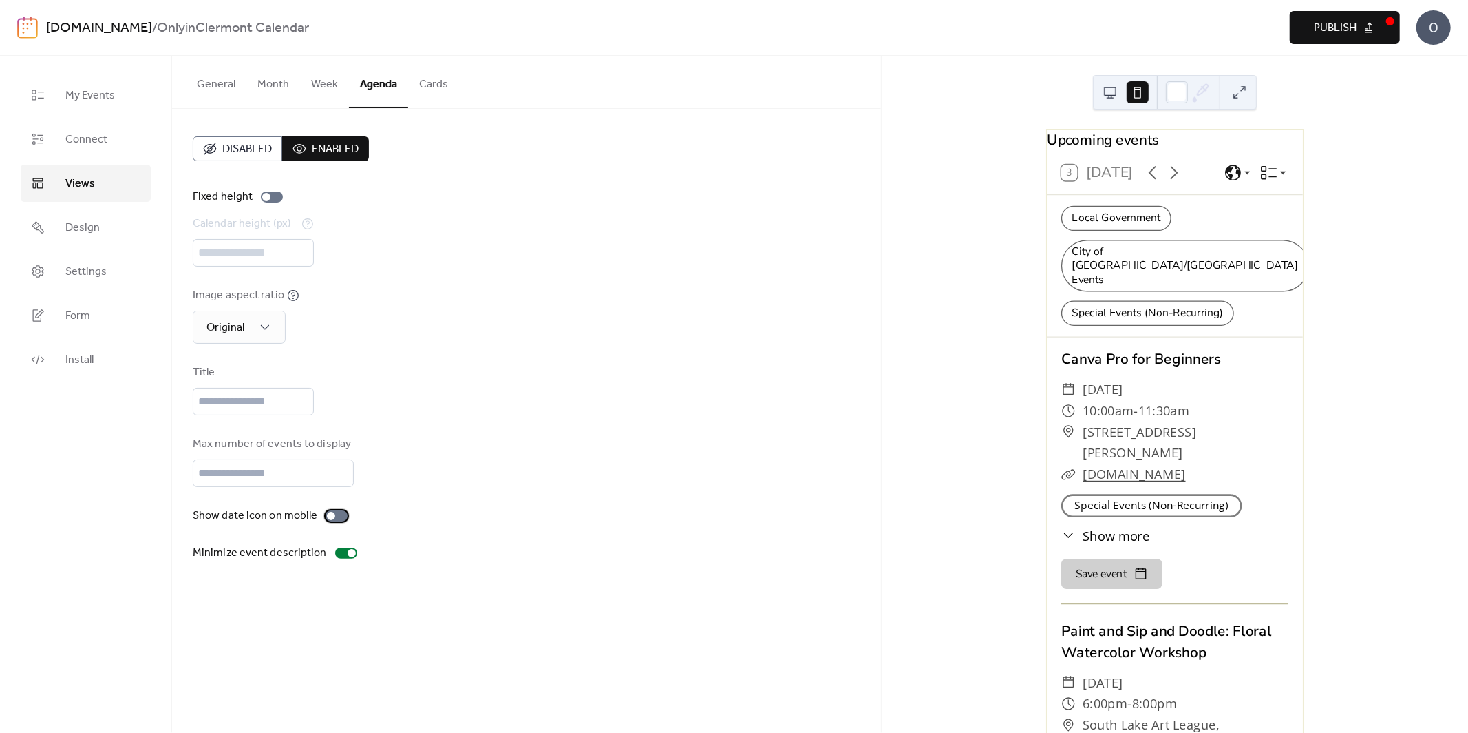
click at [332, 513] on div at bounding box center [331, 516] width 8 height 8
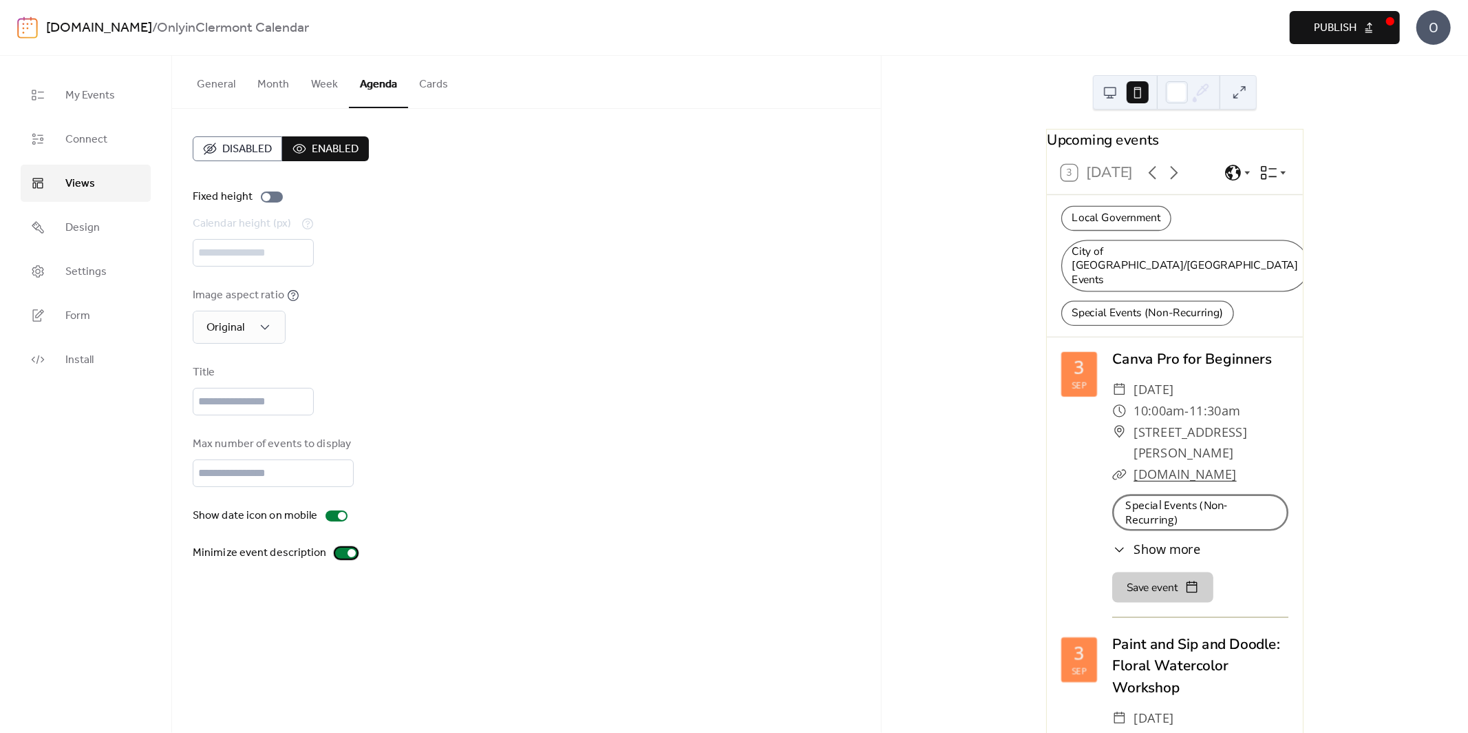
click at [348, 554] on div at bounding box center [352, 553] width 8 height 8
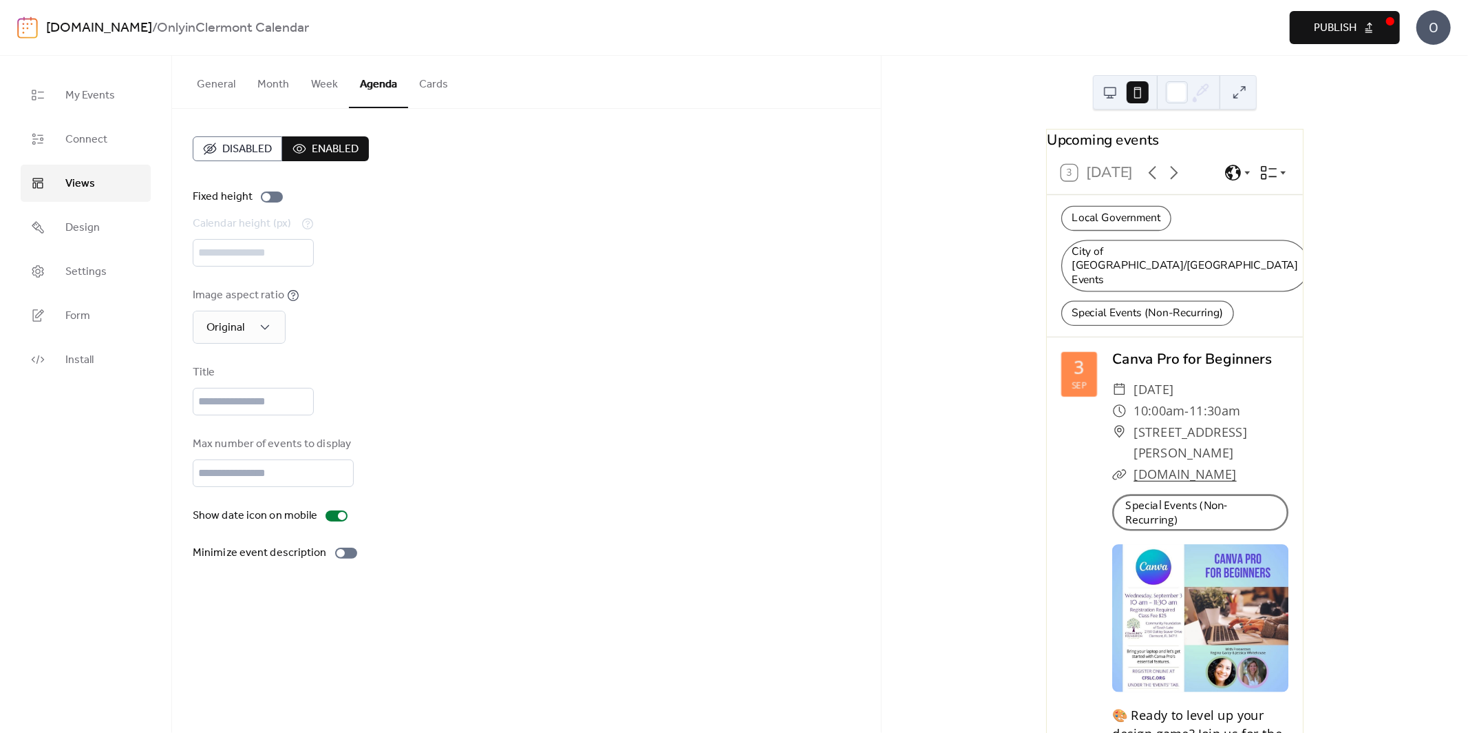
click at [1115, 101] on button at bounding box center [1110, 92] width 22 height 22
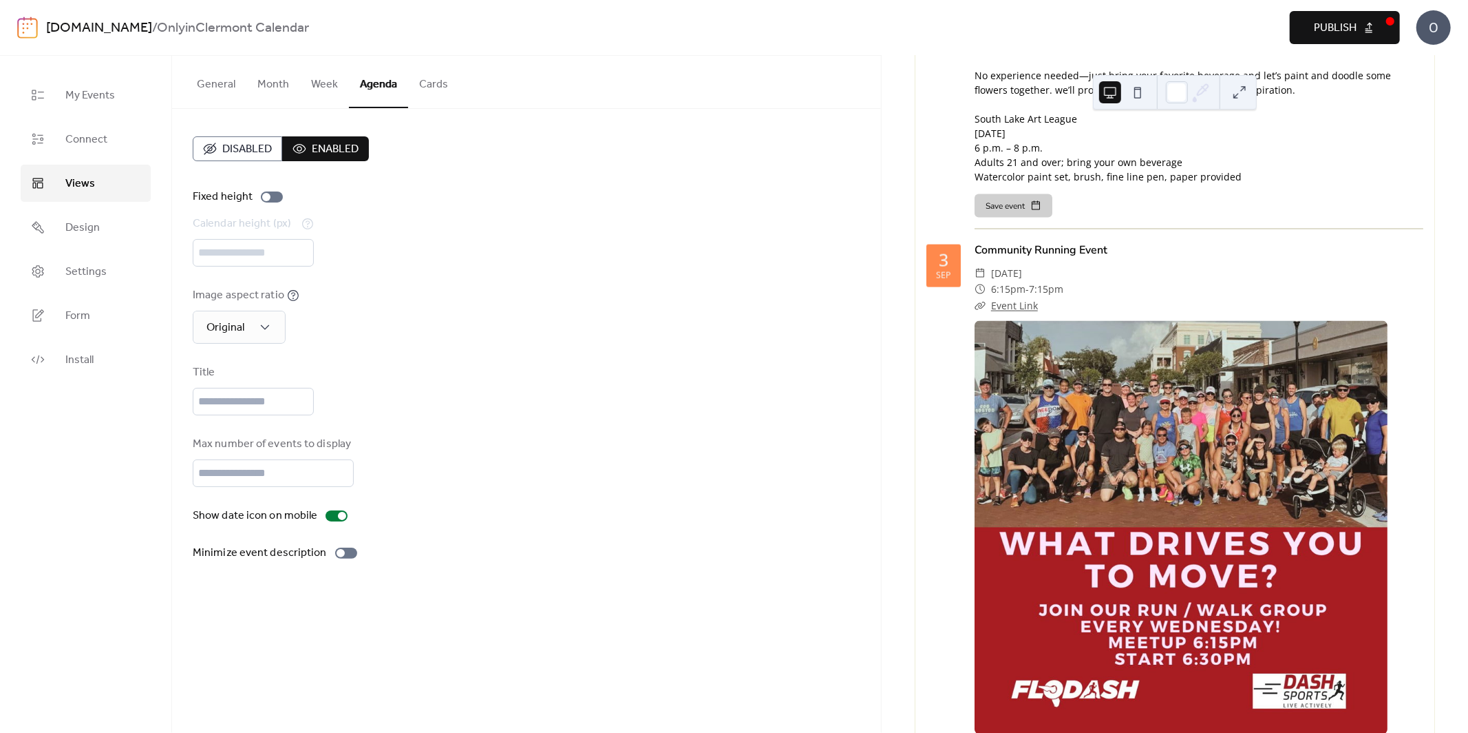
scroll to position [1389, 0]
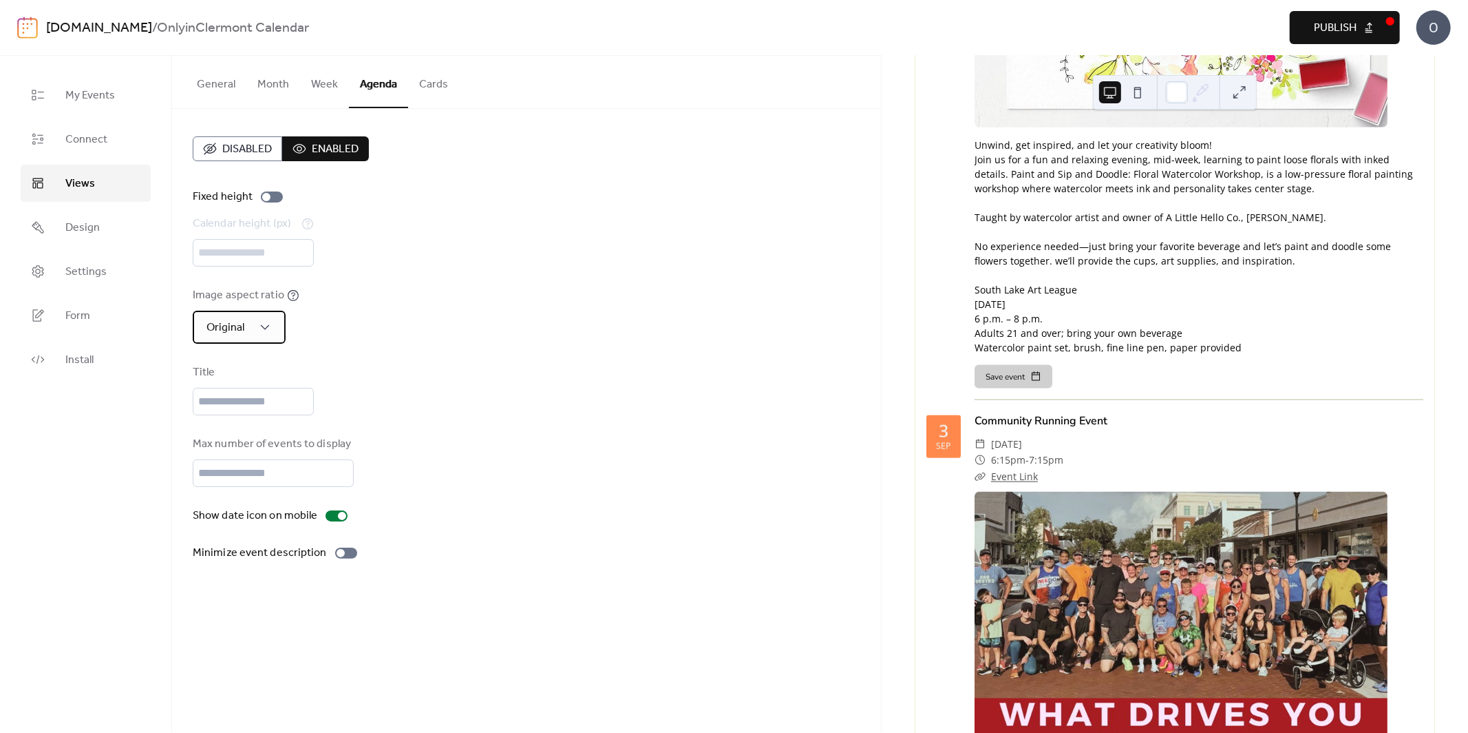
click at [277, 324] on div "Original" at bounding box center [239, 326] width 93 height 33
click at [220, 391] on div "1:1" at bounding box center [223, 387] width 60 height 28
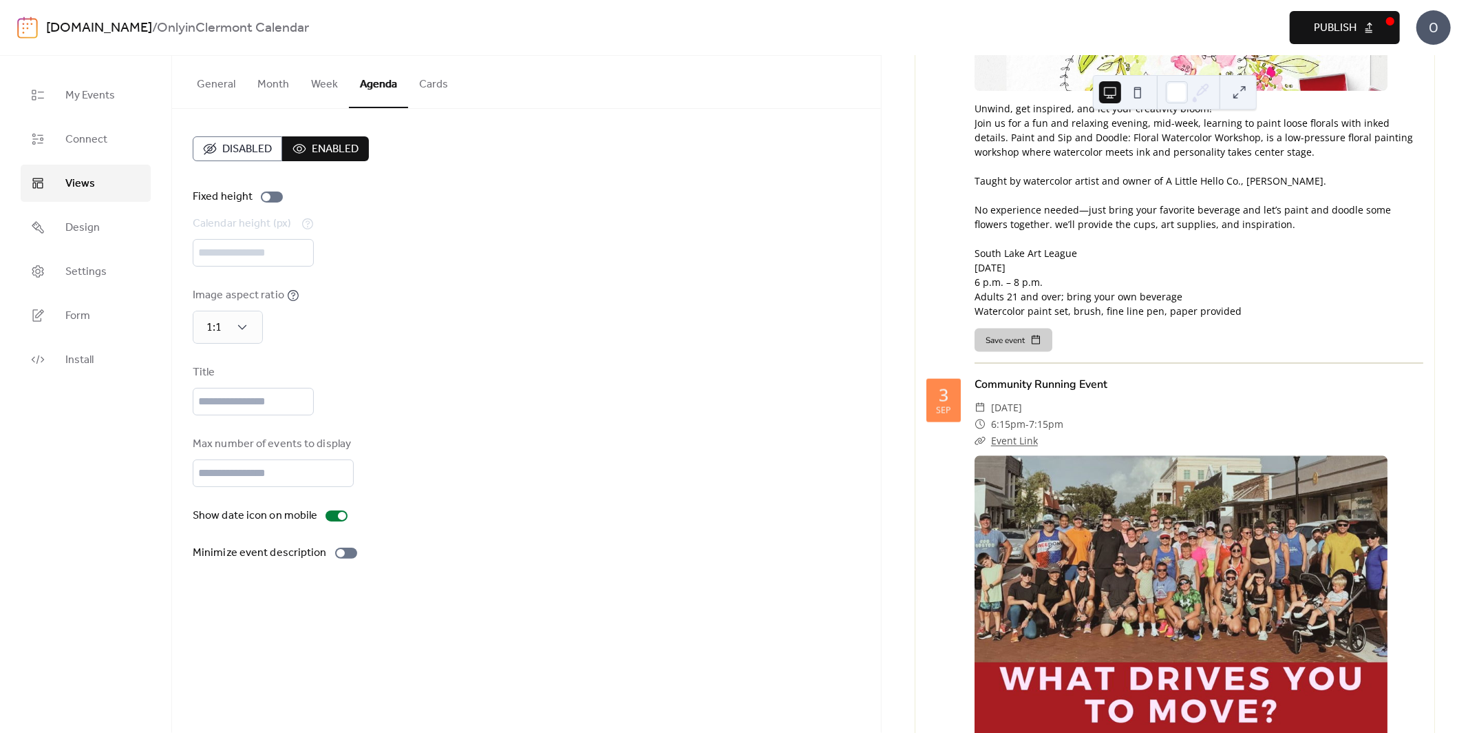
scroll to position [1455, 0]
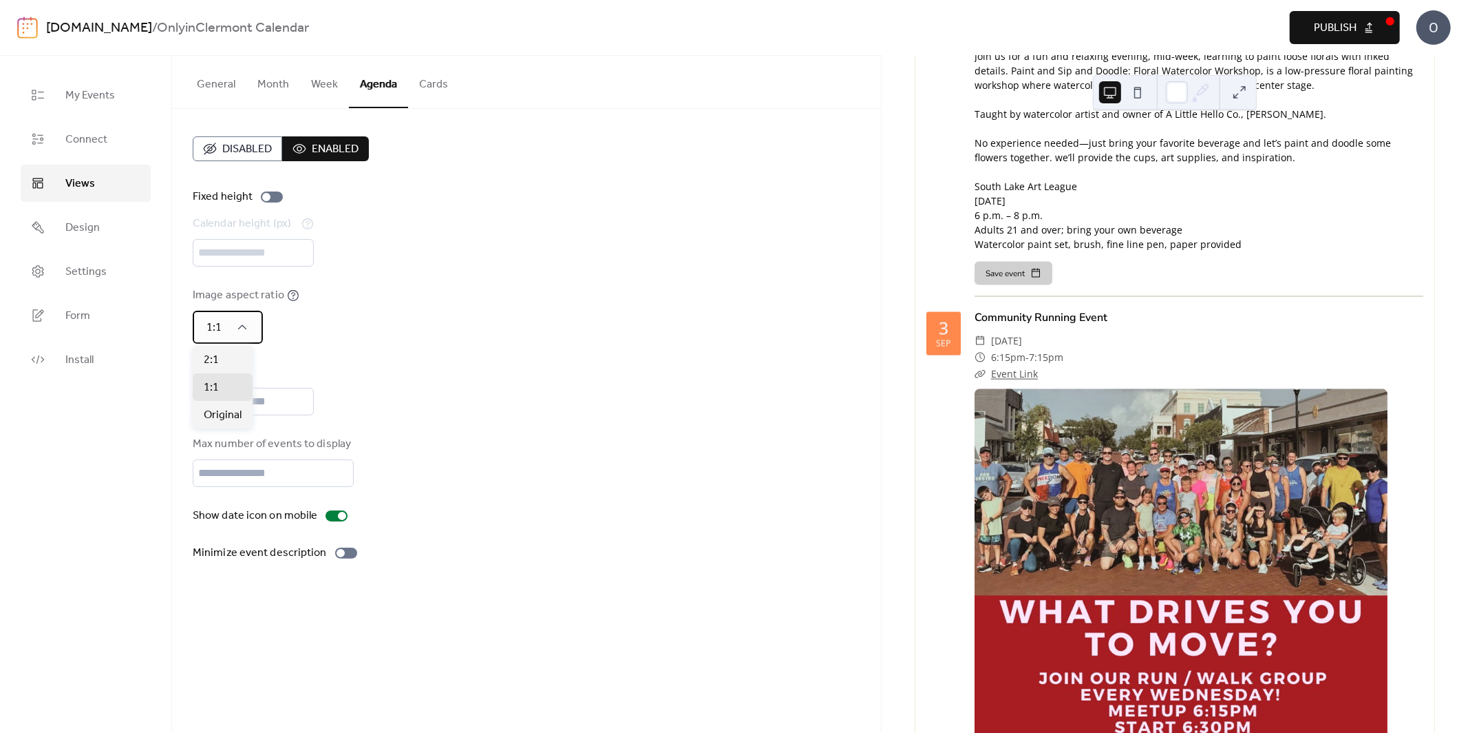
click at [218, 328] on span "1:1" at bounding box center [214, 327] width 15 height 21
click at [221, 361] on div "2:1" at bounding box center [223, 360] width 60 height 28
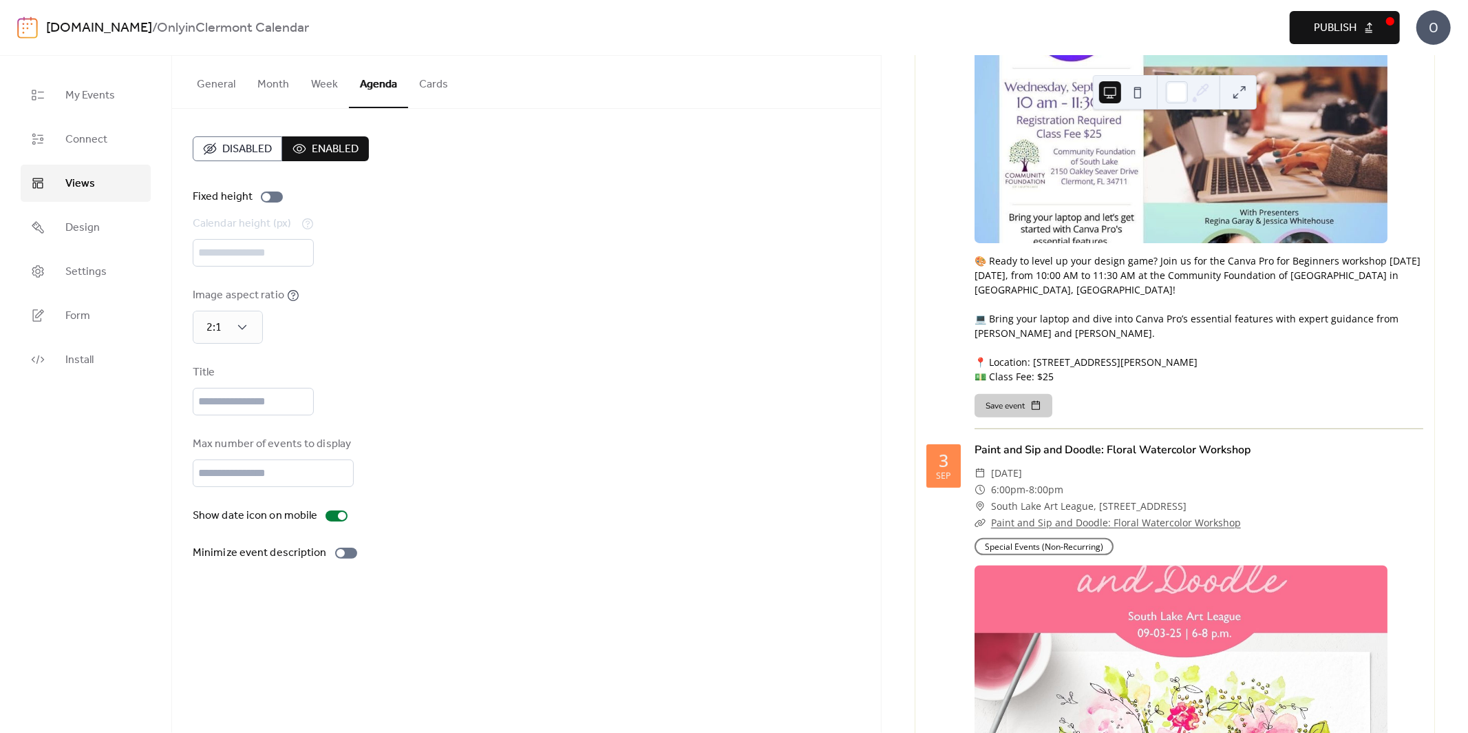
scroll to position [0, 0]
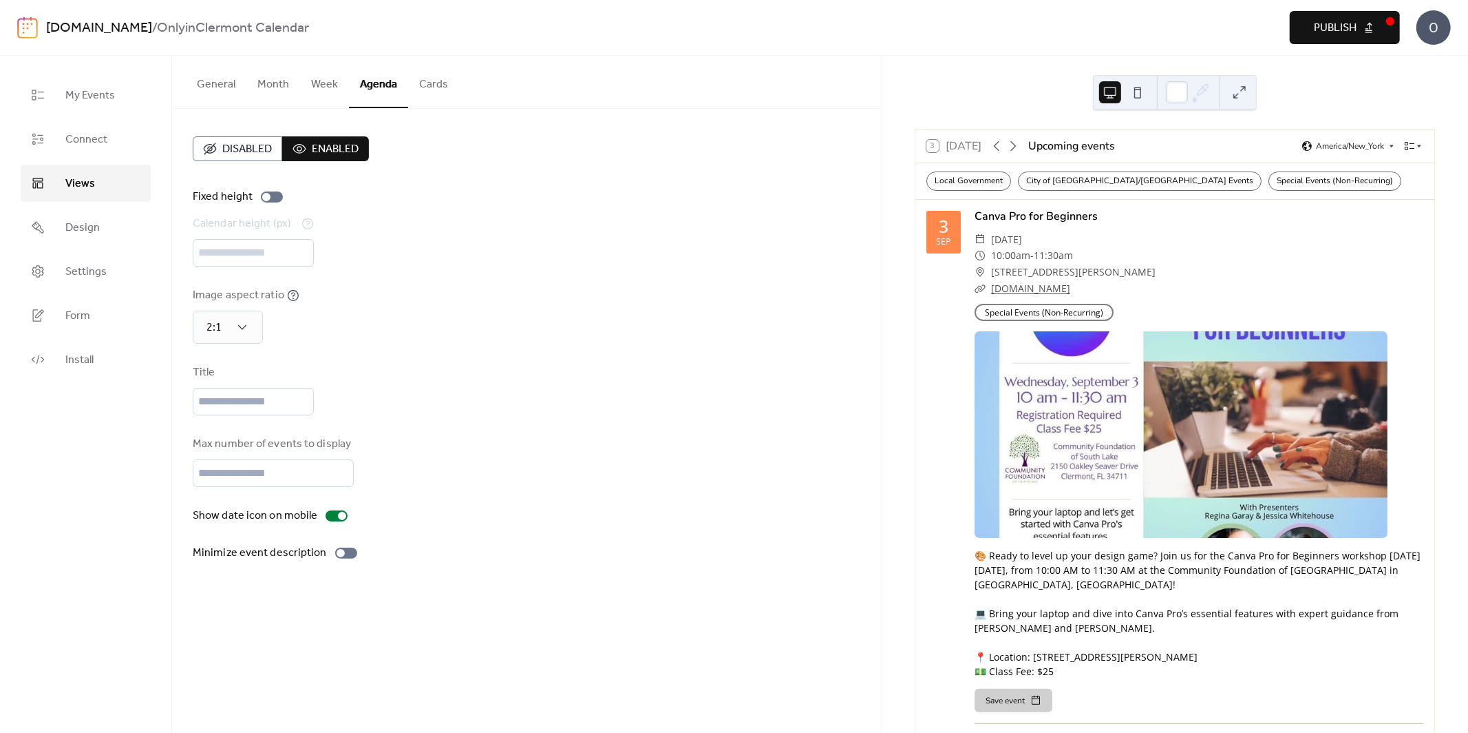
click at [1361, 17] on button "Publish" at bounding box center [1345, 27] width 110 height 33
click at [341, 556] on div at bounding box center [346, 552] width 22 height 11
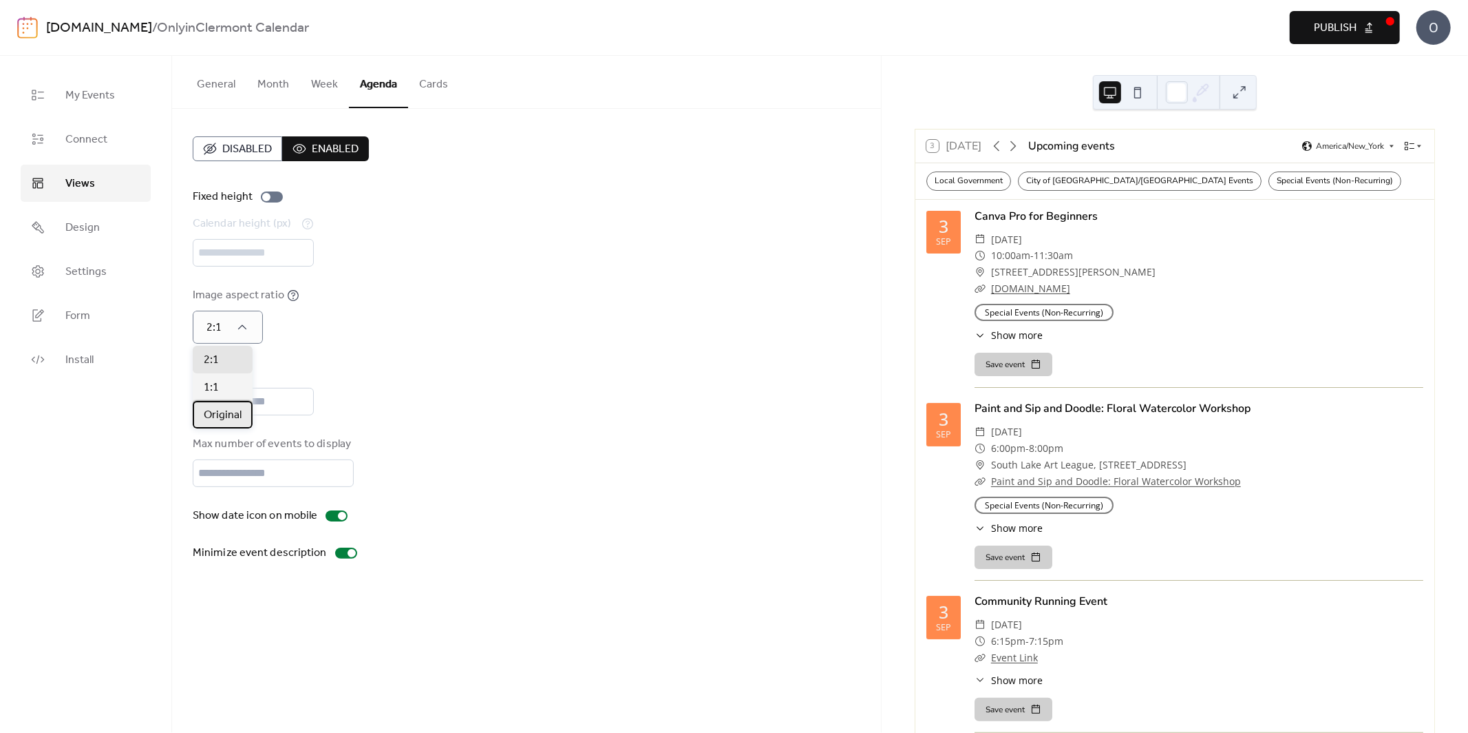
click at [226, 414] on span "Original" at bounding box center [223, 415] width 38 height 17
click at [1354, 36] on span "Publish" at bounding box center [1335, 28] width 43 height 17
click at [310, 94] on button "Week" at bounding box center [324, 81] width 49 height 51
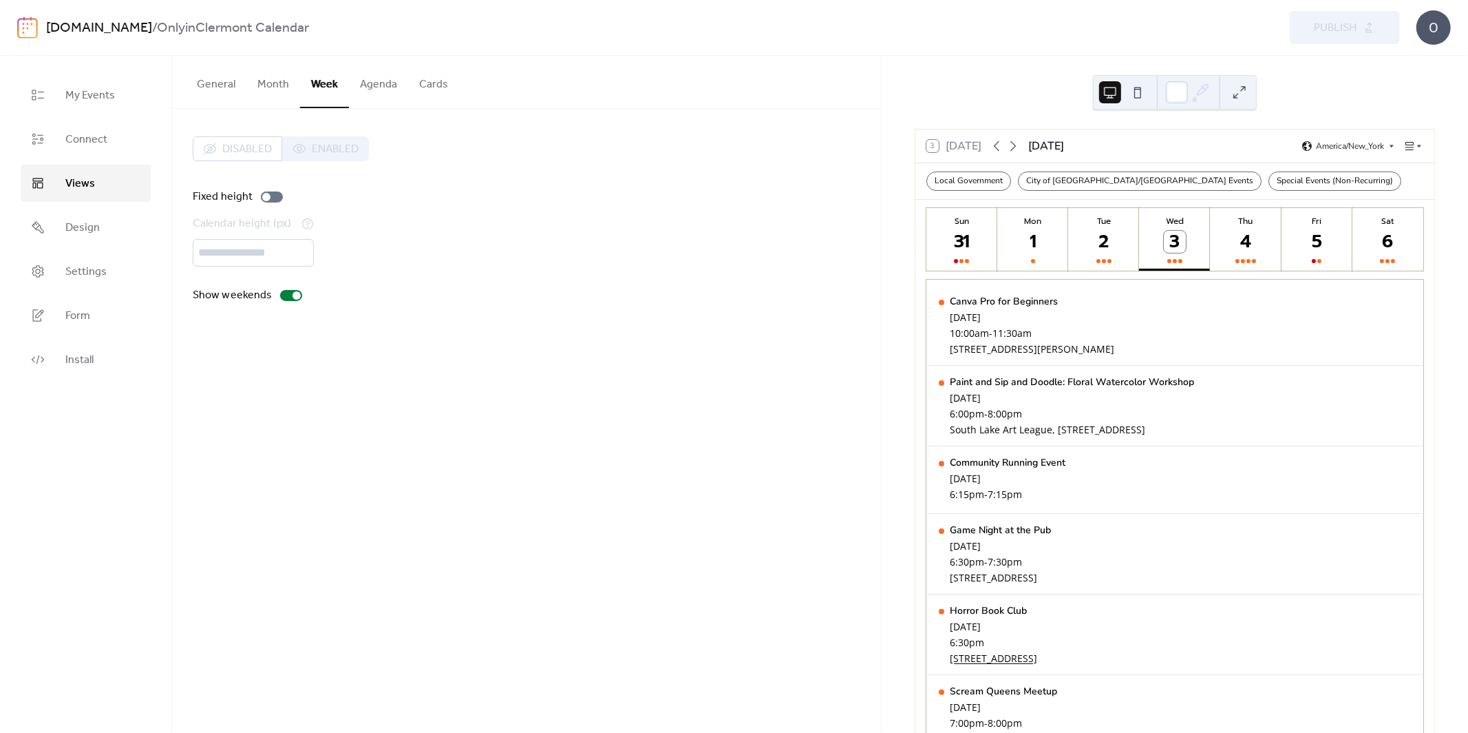
click at [276, 85] on button "Month" at bounding box center [273, 81] width 54 height 51
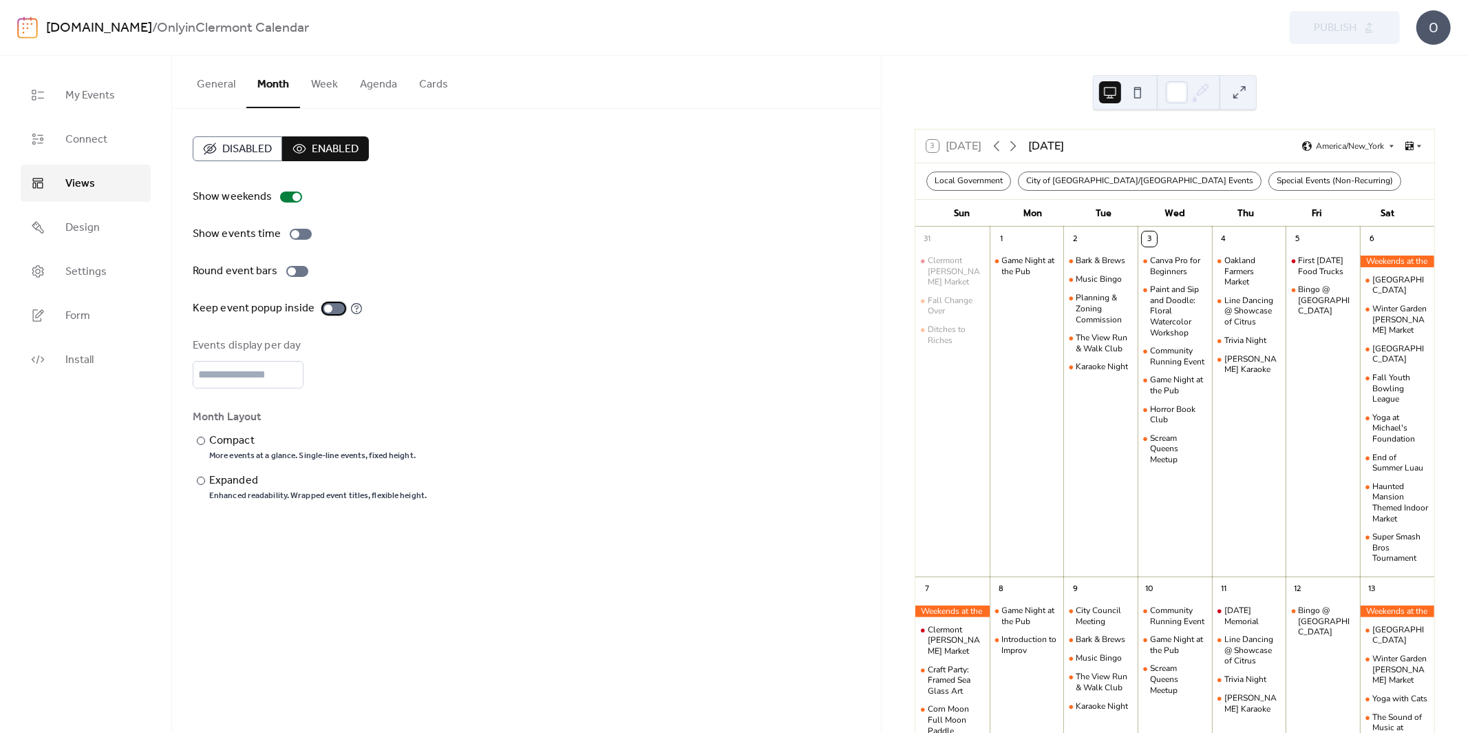
click at [319, 313] on label "Keep event popup inside" at bounding box center [278, 308] width 170 height 17
click at [1162, 268] on div "Canva Pro for Beginners" at bounding box center [1178, 265] width 56 height 21
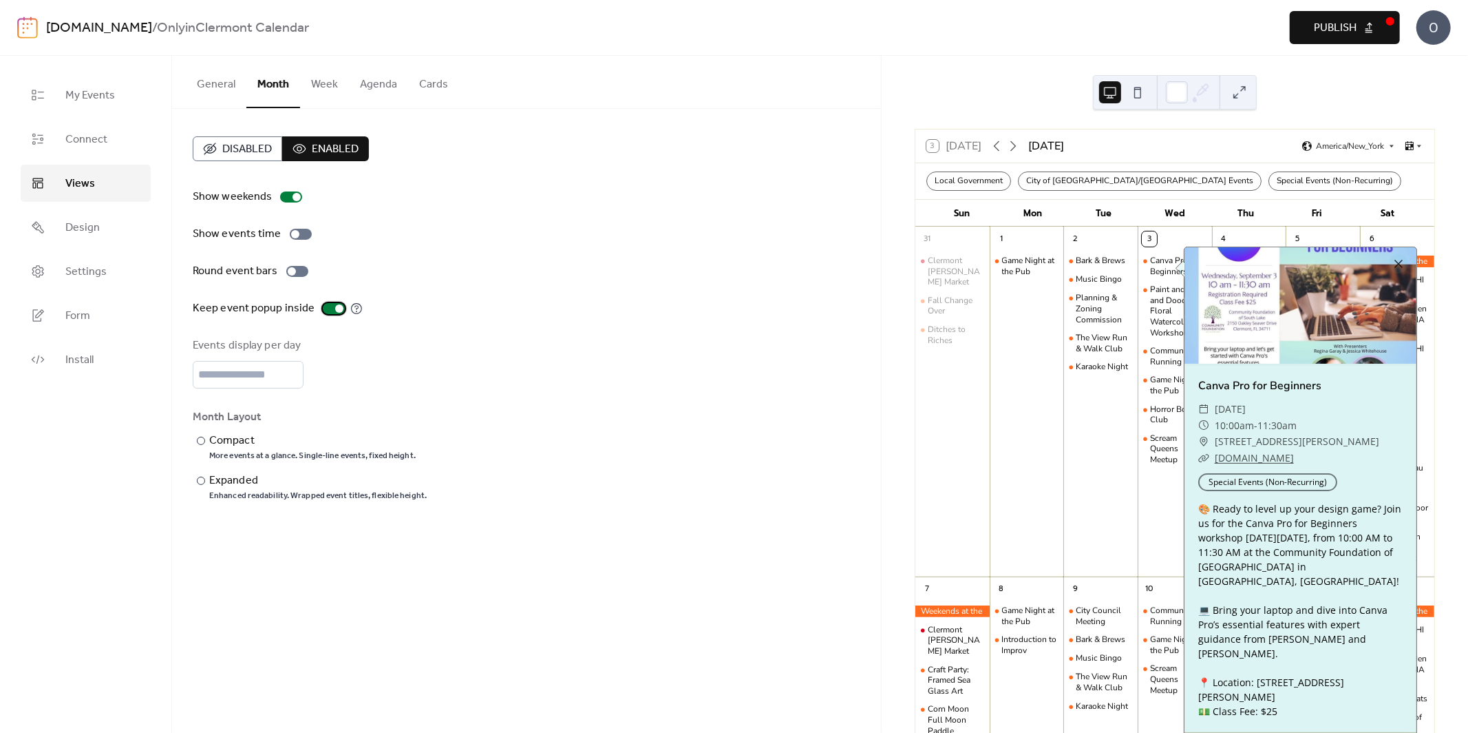
click at [335, 307] on div at bounding box center [339, 308] width 8 height 8
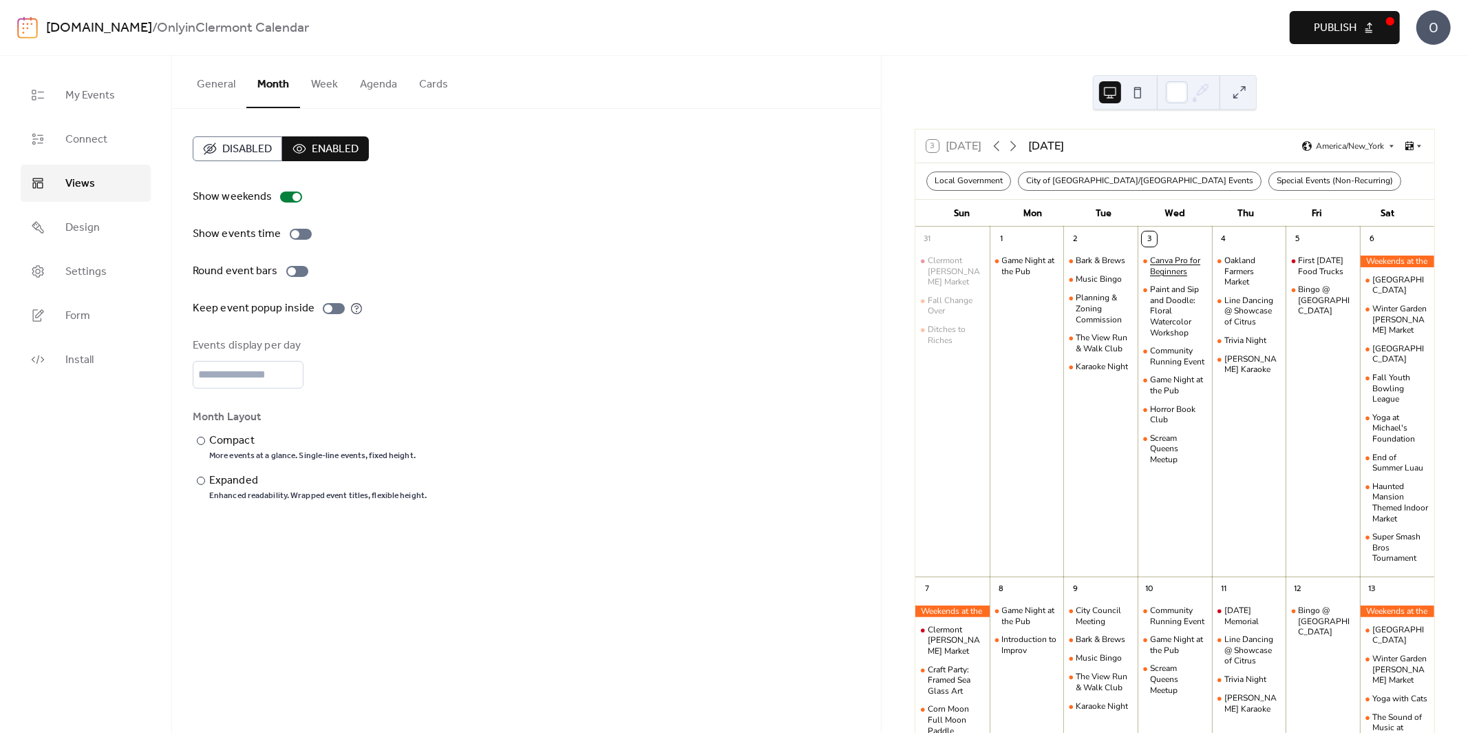
click at [1177, 262] on div "Canva Pro for Beginners" at bounding box center [1178, 265] width 56 height 21
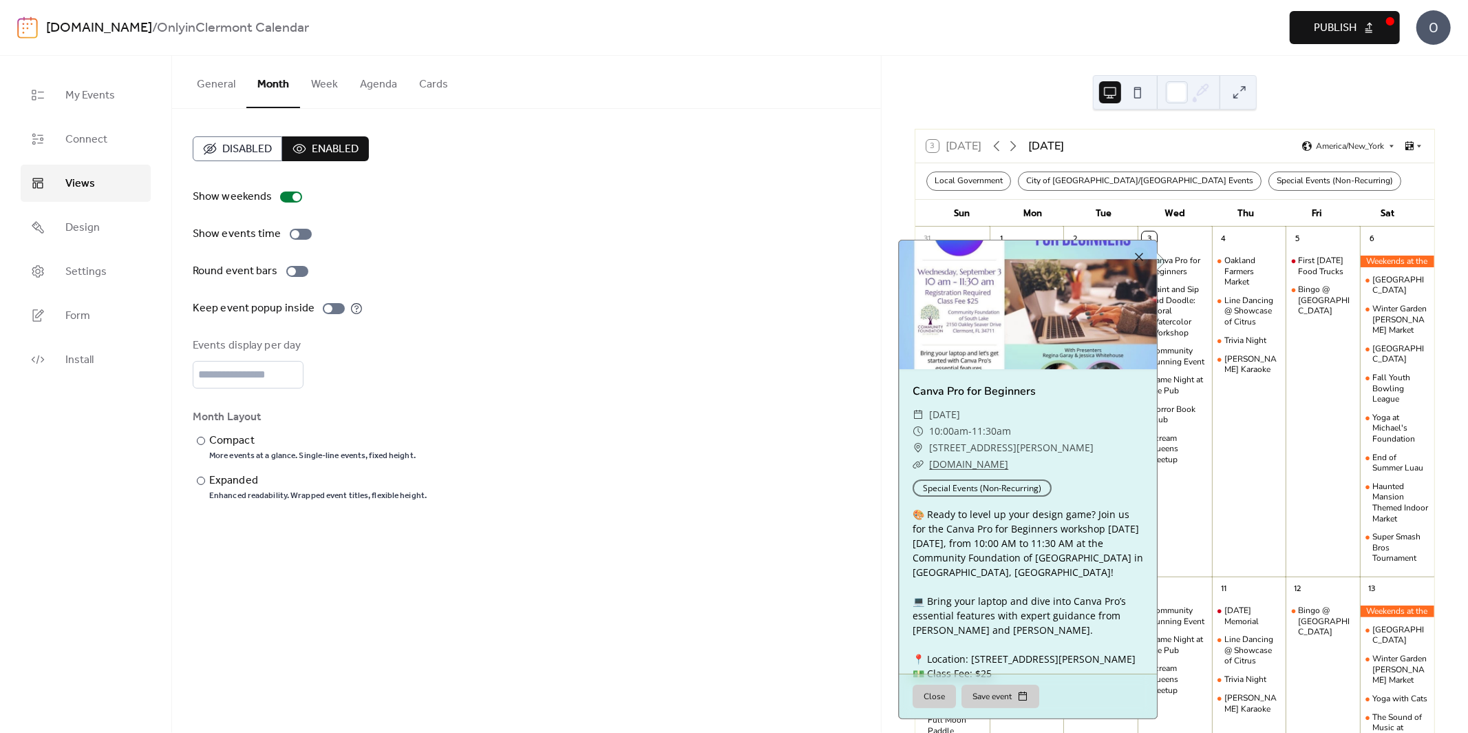
click at [328, 334] on div "Show weekends Show events time Round event bars Keep event popup inside Events …" at bounding box center [527, 345] width 668 height 313
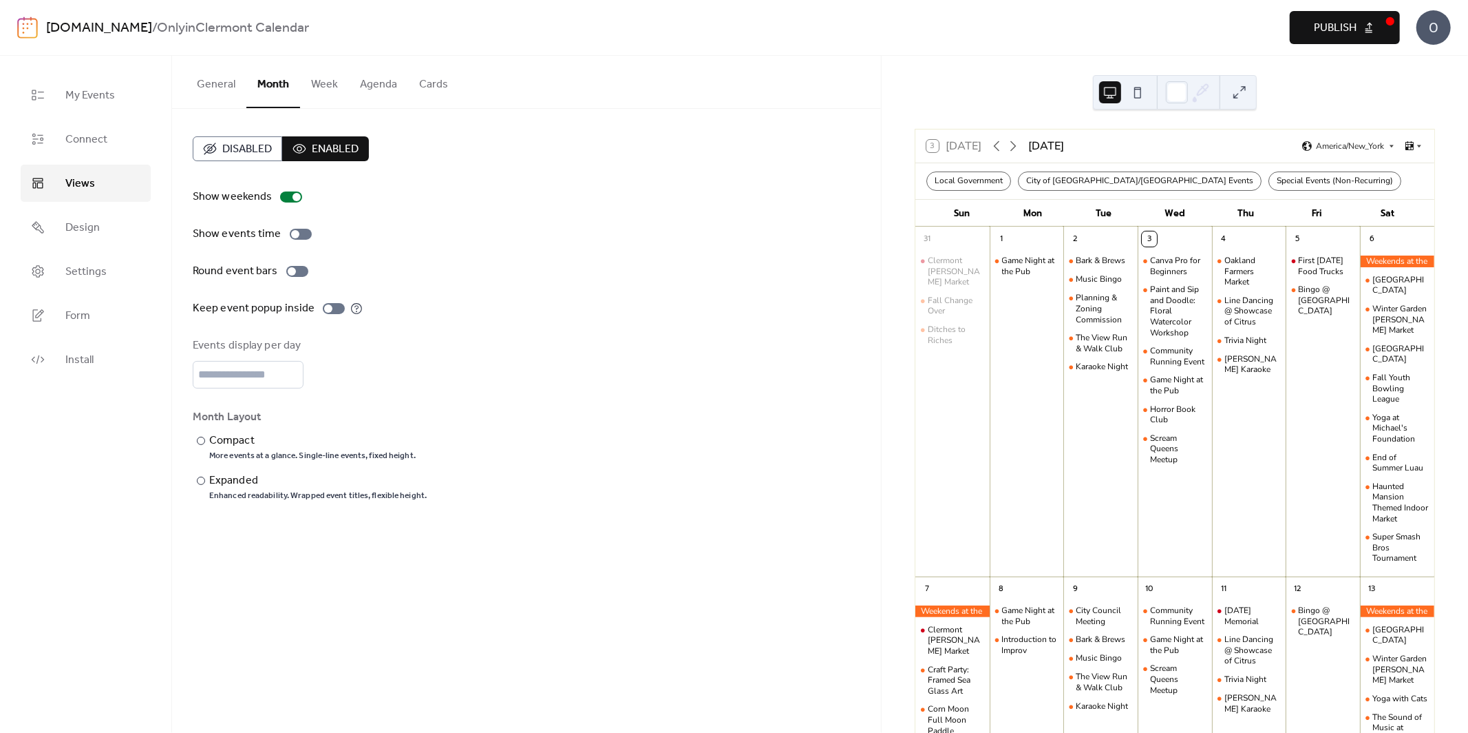
click at [360, 300] on div "Keep event popup inside" at bounding box center [527, 308] width 668 height 17
click at [355, 315] on label "Keep event popup inside" at bounding box center [278, 308] width 170 height 17
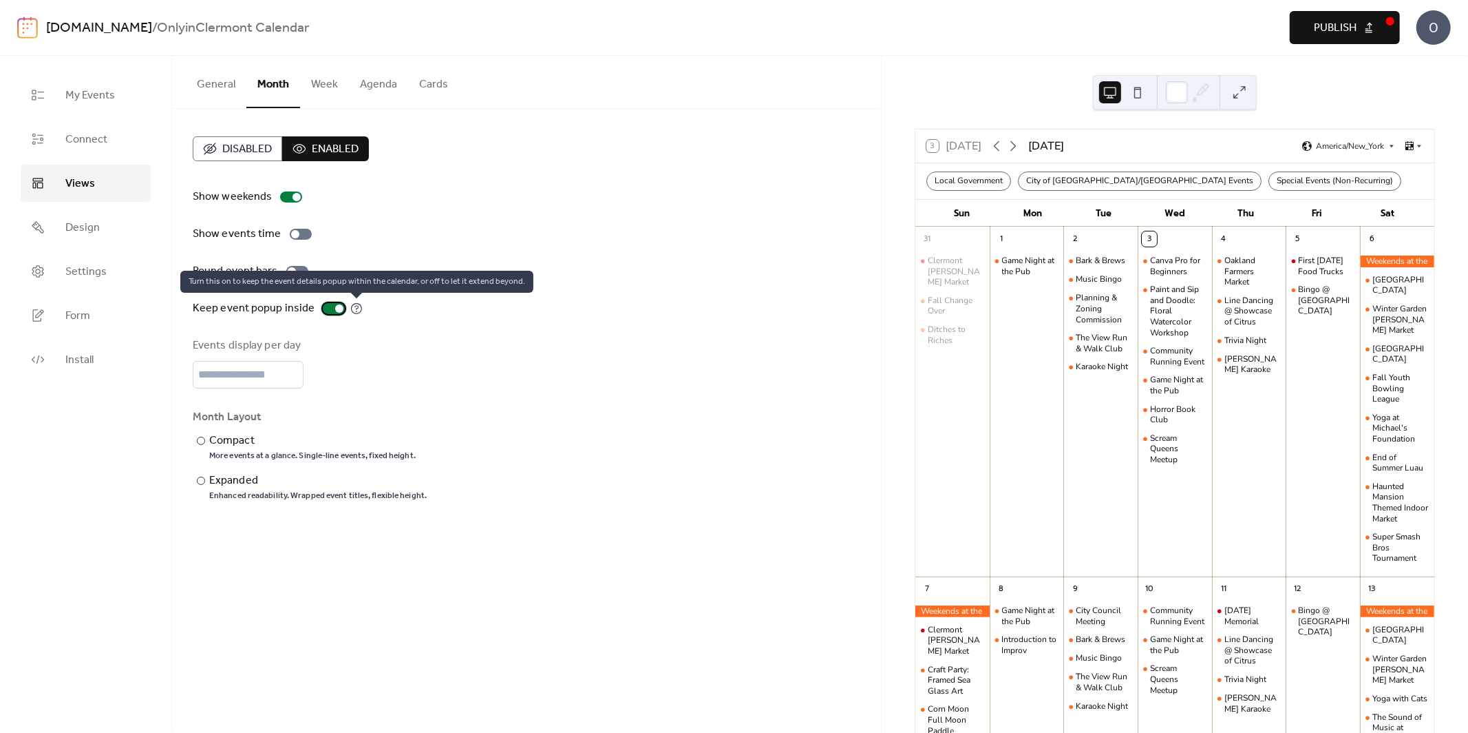
click at [350, 310] on icon at bounding box center [356, 308] width 12 height 12
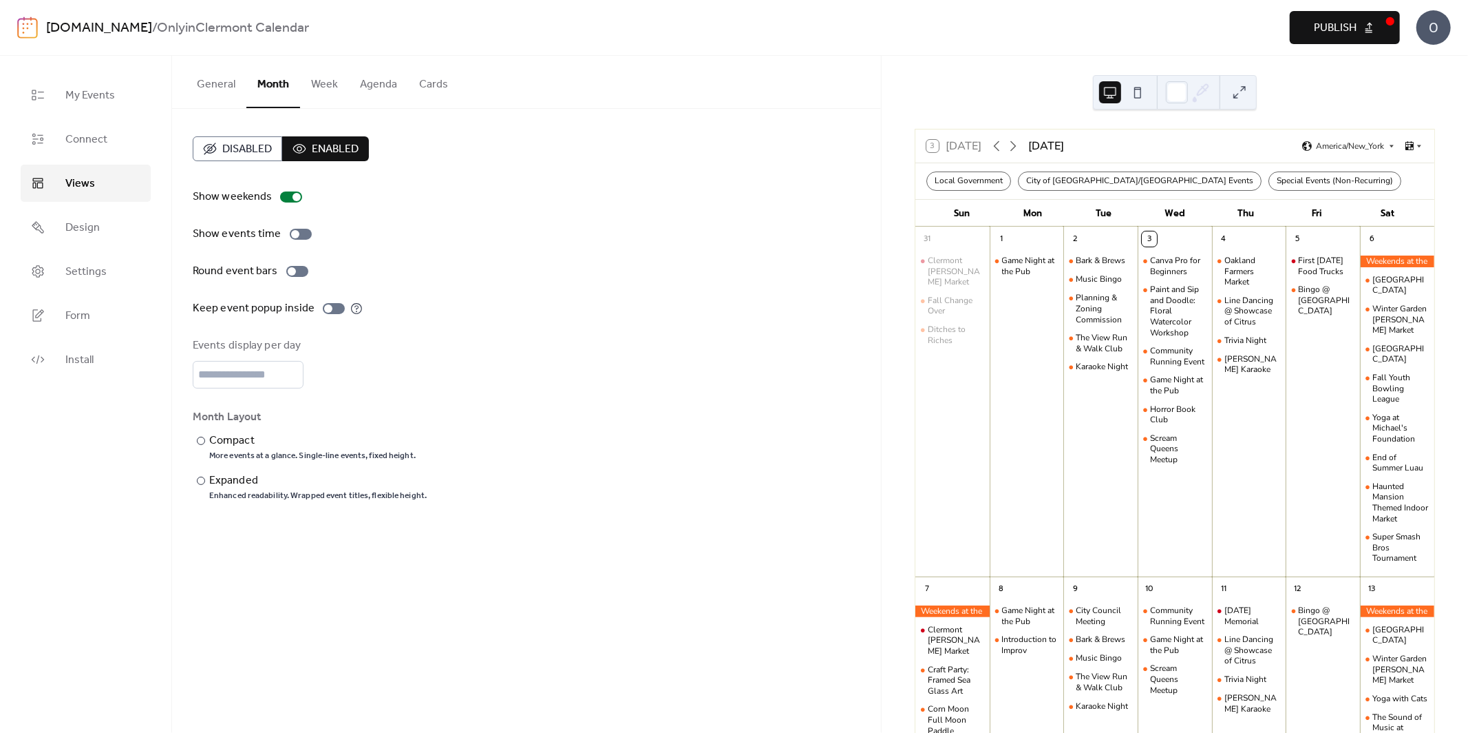
click at [220, 79] on button "General" at bounding box center [216, 81] width 61 height 51
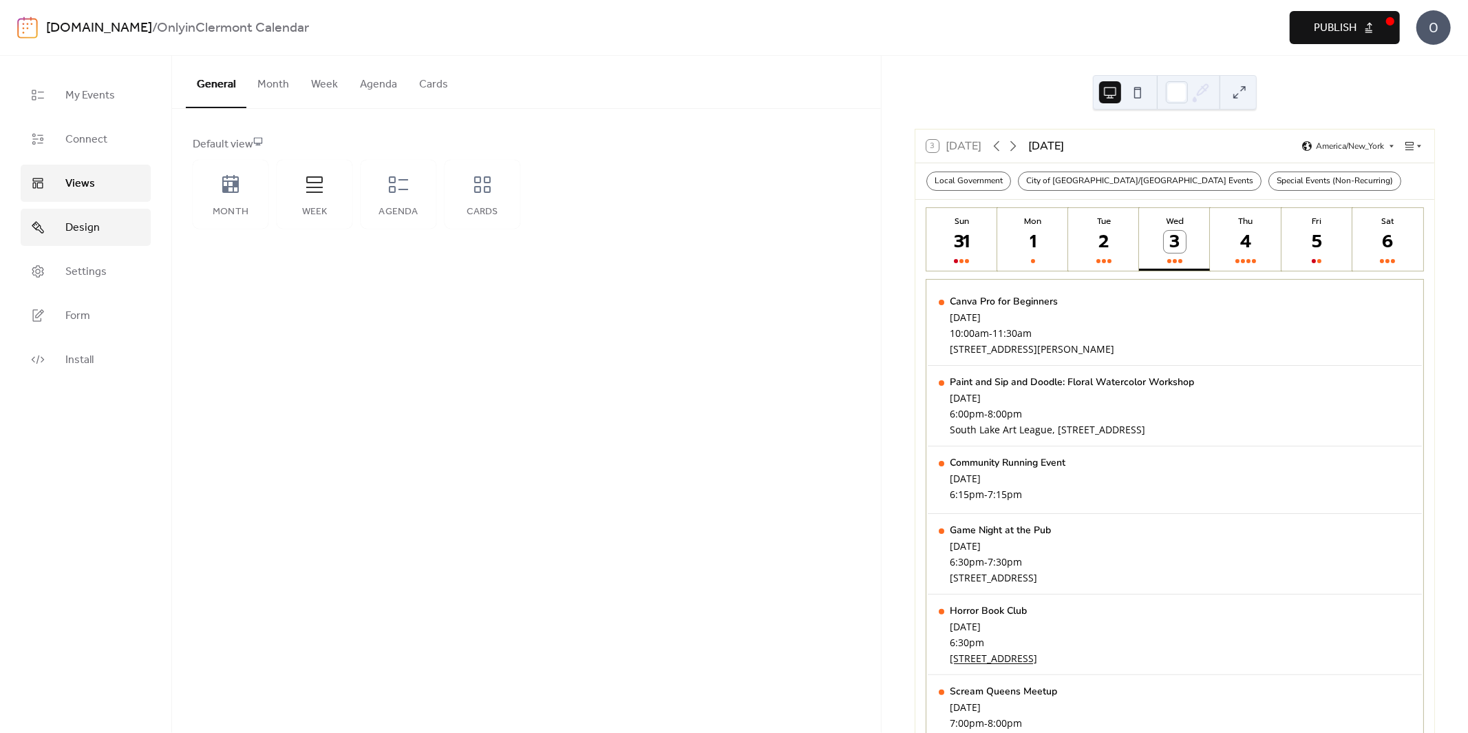
click at [79, 229] on span "Design" at bounding box center [82, 228] width 34 height 17
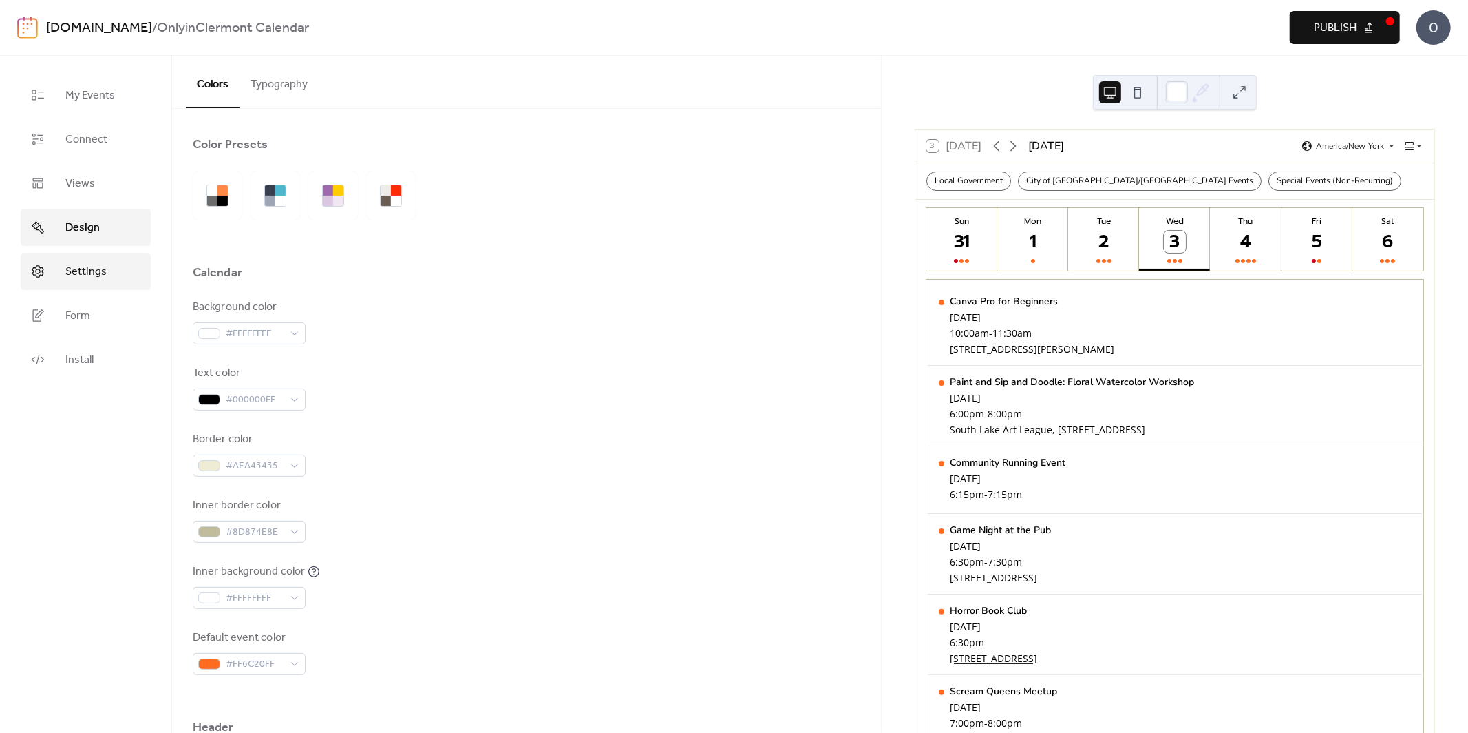
click at [78, 283] on link "Settings" at bounding box center [86, 271] width 130 height 37
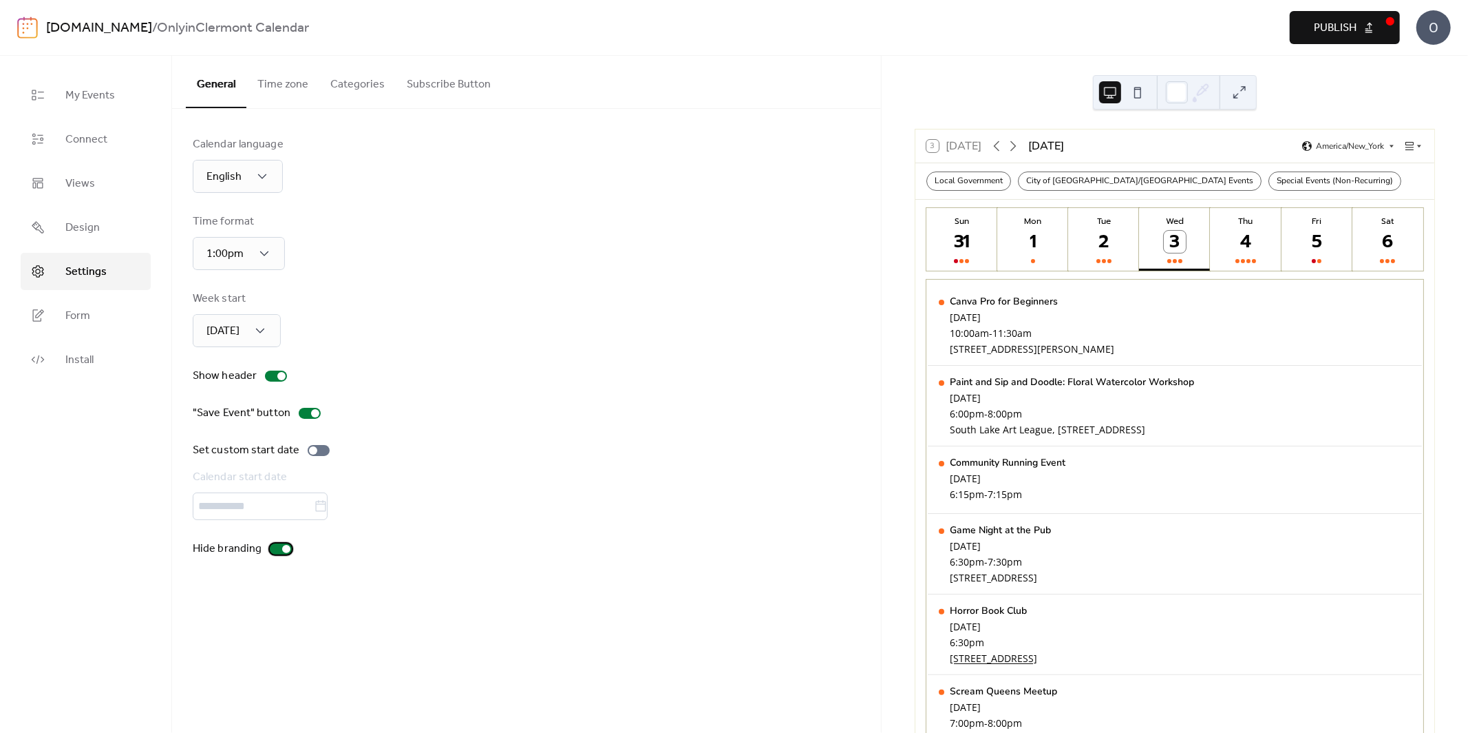
click at [278, 554] on div at bounding box center [281, 548] width 22 height 11
click at [299, 89] on button "Time zone" at bounding box center [282, 81] width 73 height 51
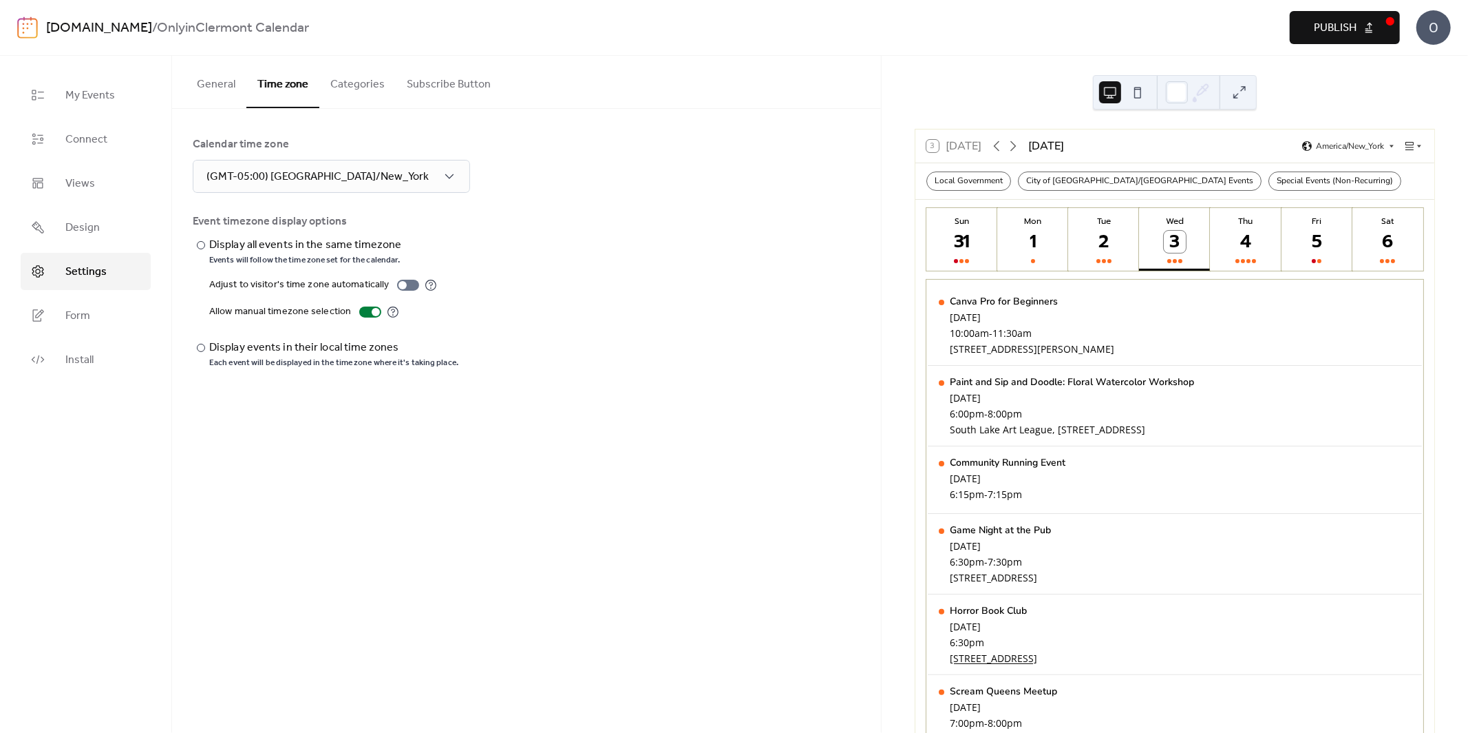
click at [355, 88] on button "Categories" at bounding box center [357, 81] width 76 height 51
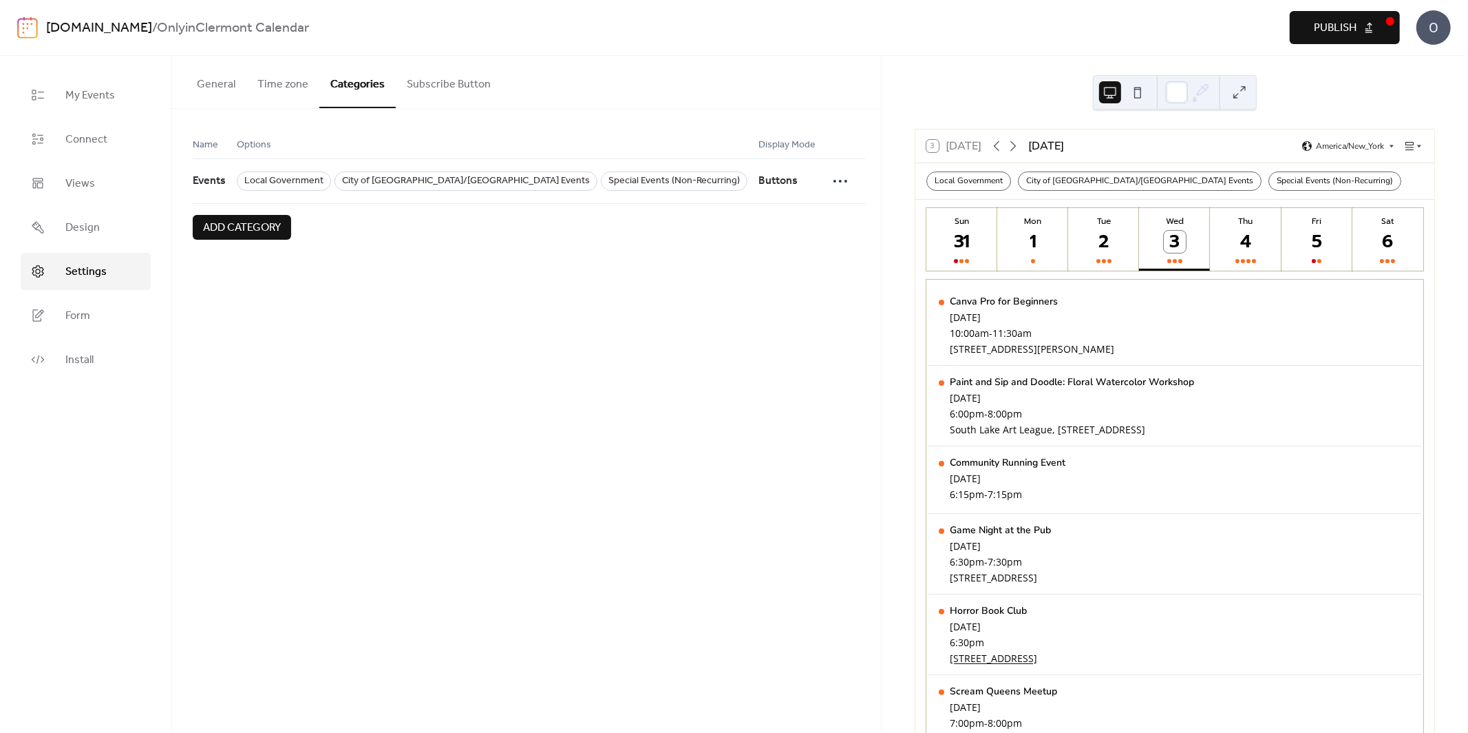
click at [420, 91] on button "Subscribe Button" at bounding box center [449, 81] width 106 height 51
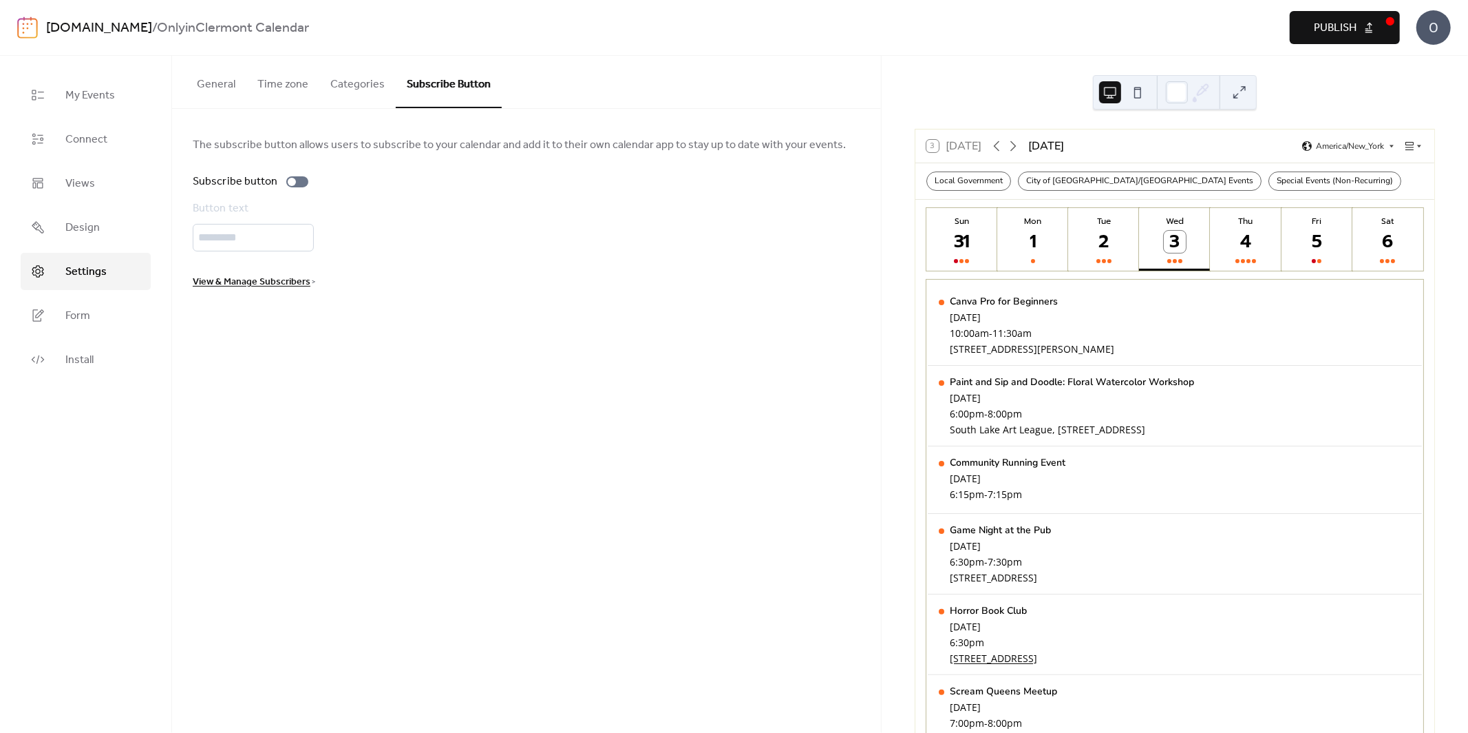
click at [361, 87] on button "Categories" at bounding box center [357, 81] width 76 height 51
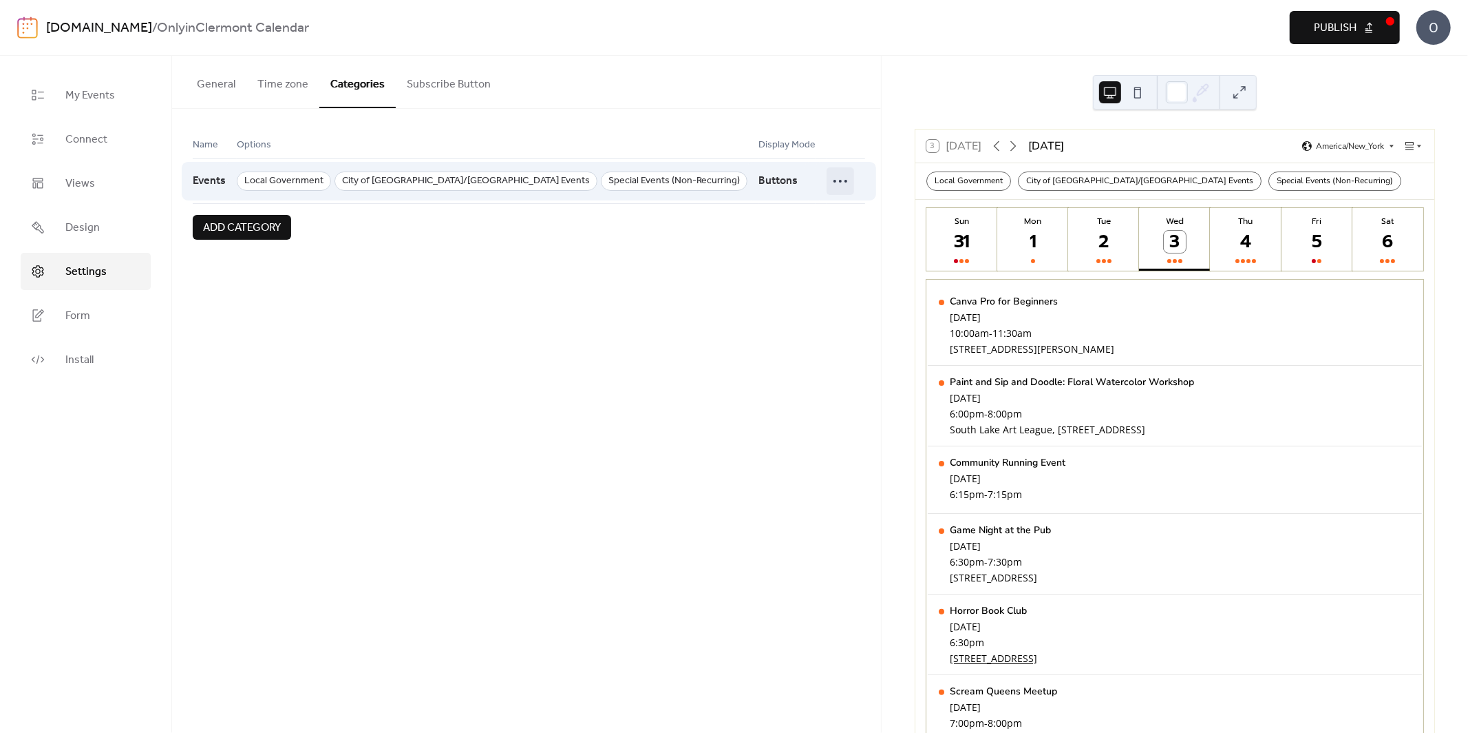
click at [845, 182] on circle at bounding box center [846, 181] width 3 height 3
click at [827, 180] on div at bounding box center [841, 181] width 28 height 28
click at [759, 182] on span "Buttons" at bounding box center [778, 181] width 39 height 26
click at [214, 180] on span "Events" at bounding box center [209, 181] width 33 height 26
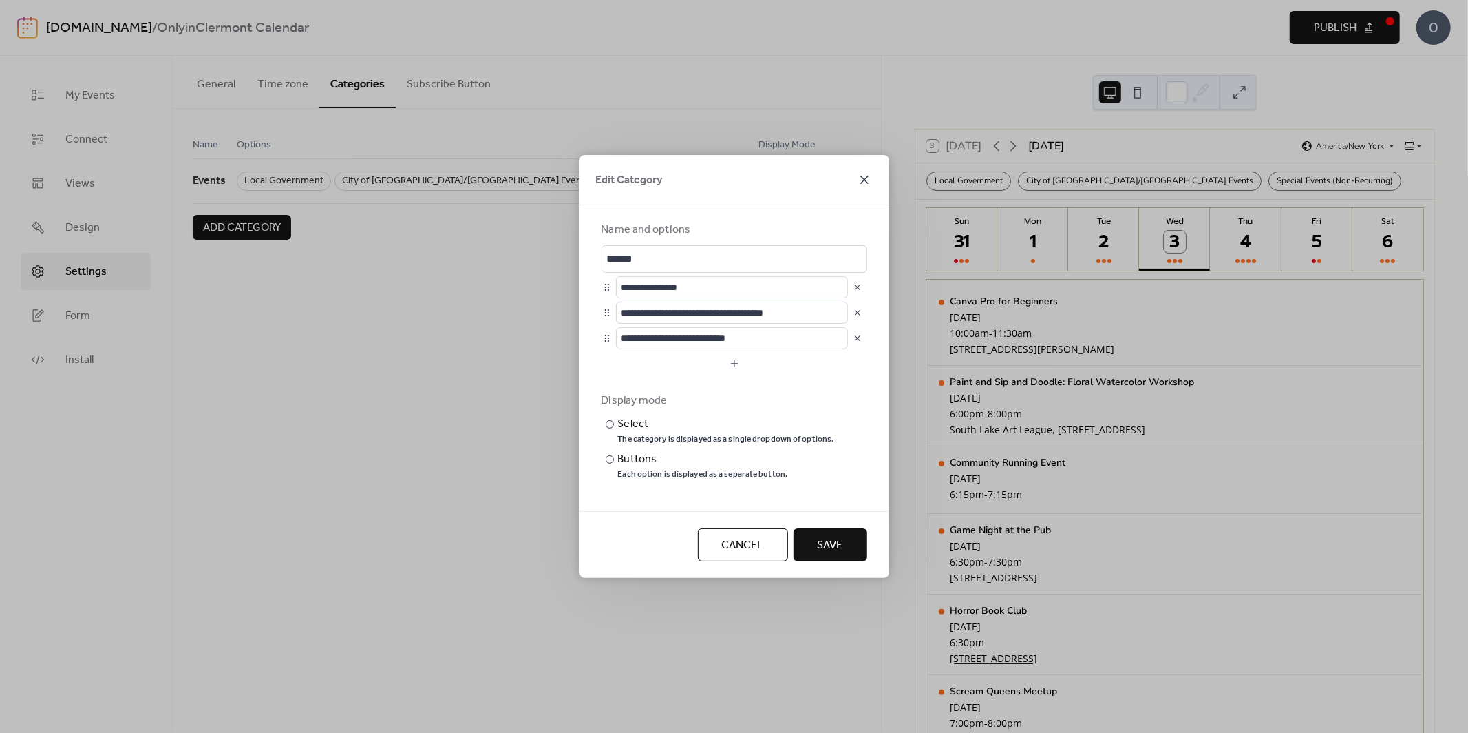
click at [861, 185] on icon at bounding box center [864, 179] width 17 height 17
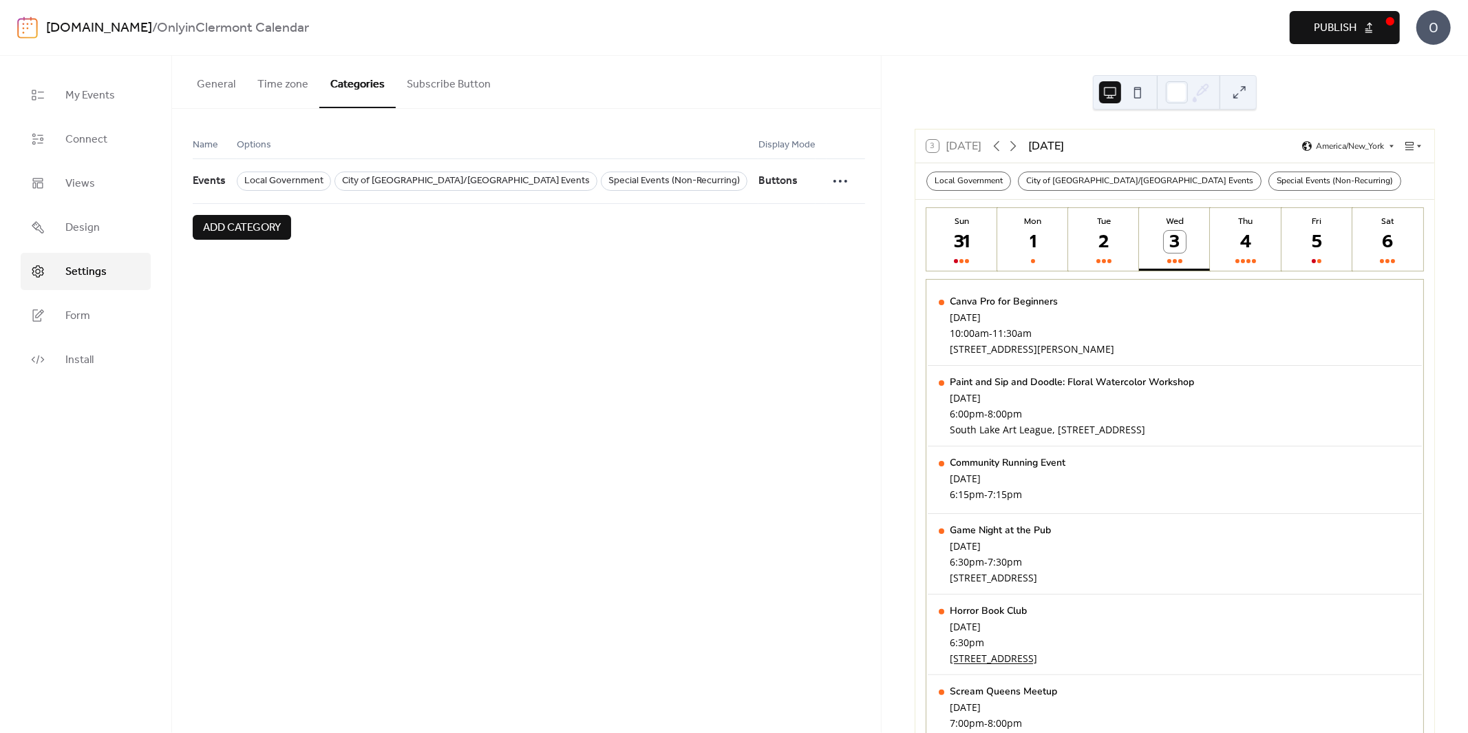
click at [433, 85] on button "Subscribe Button" at bounding box center [449, 81] width 106 height 51
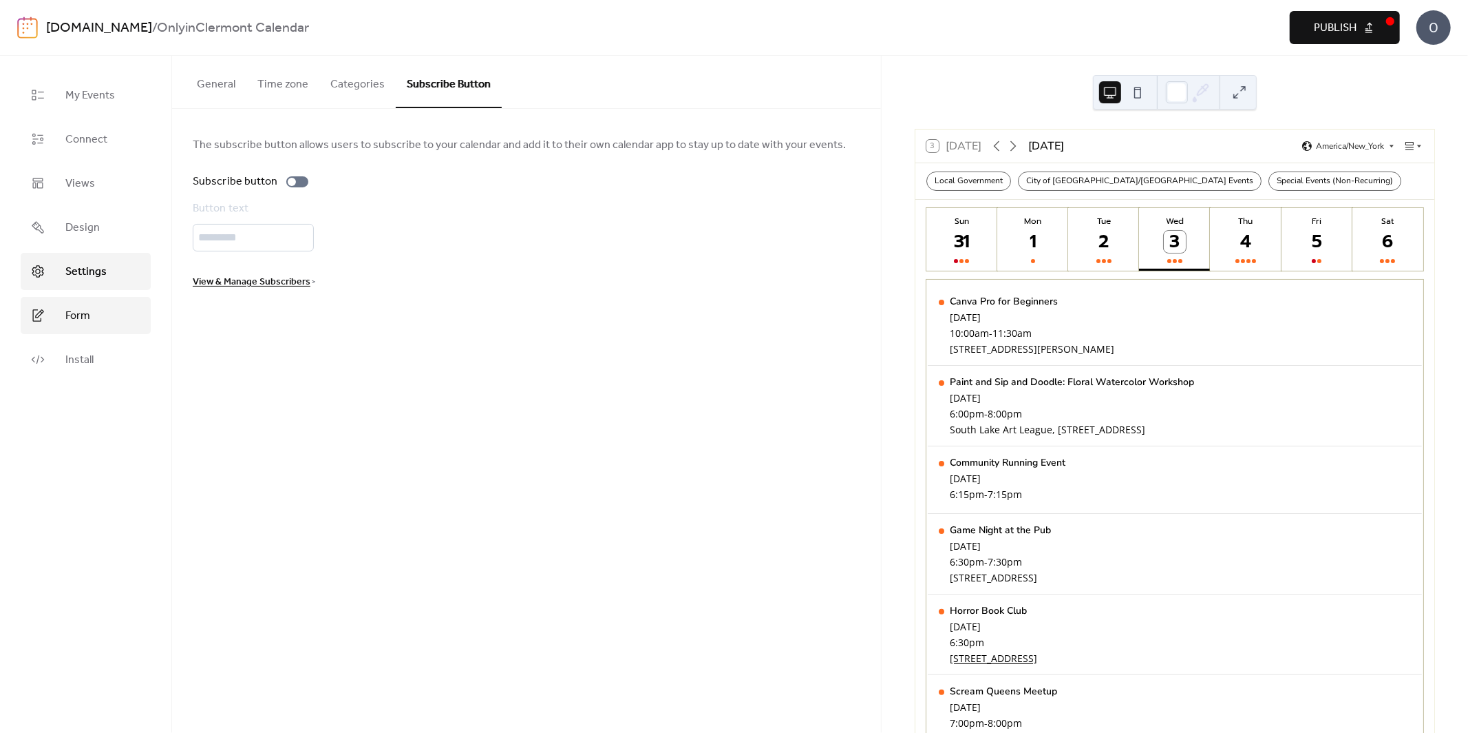
click at [86, 311] on span "Form" at bounding box center [77, 316] width 25 height 17
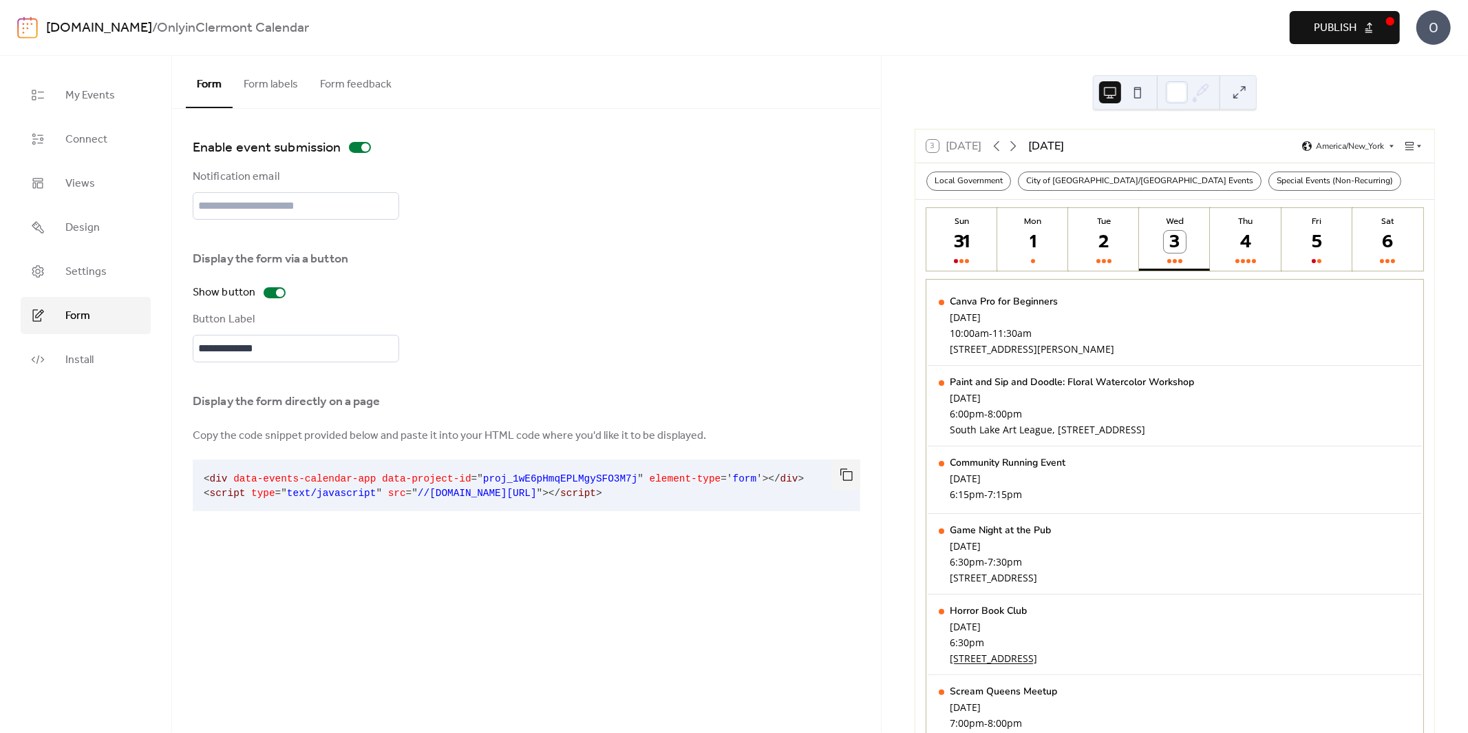
click at [282, 98] on button "Form labels" at bounding box center [271, 81] width 76 height 51
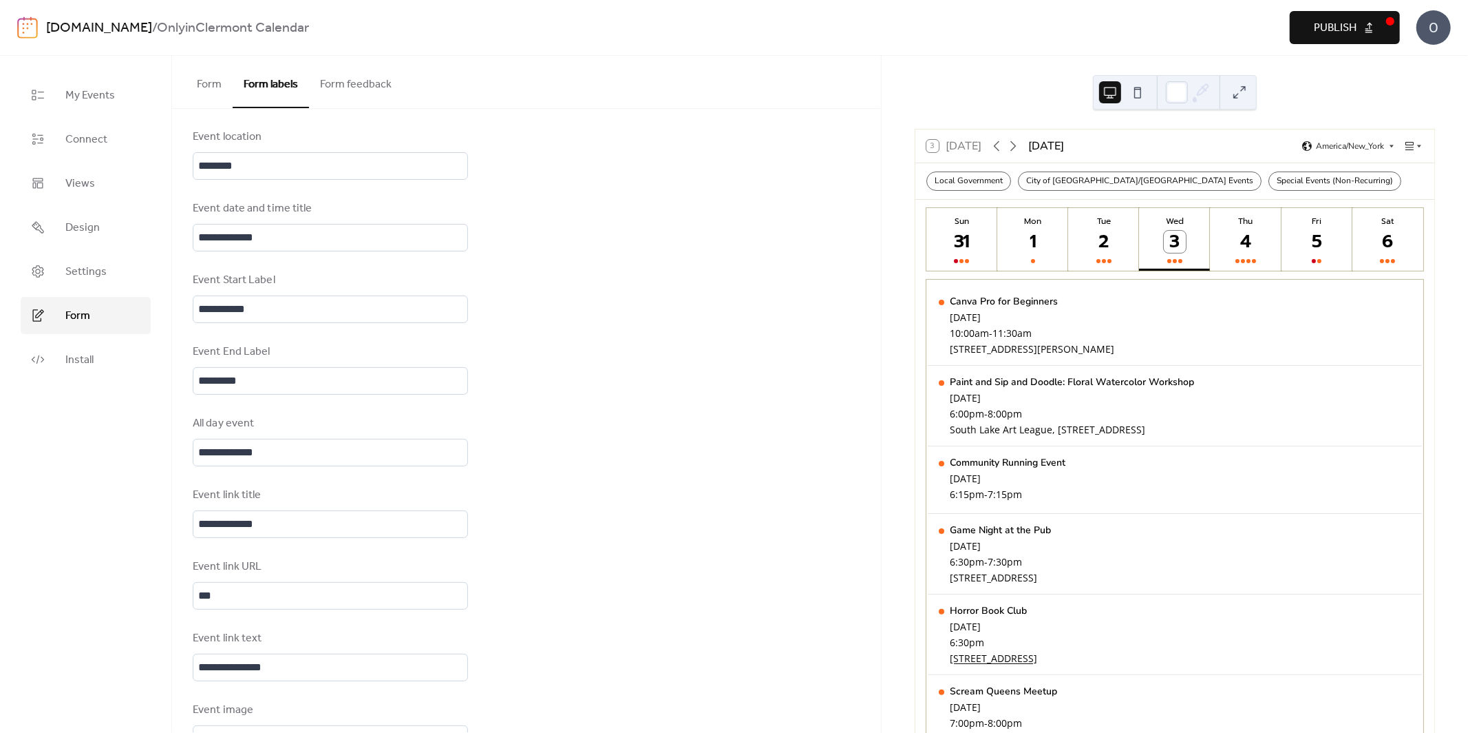
scroll to position [626, 0]
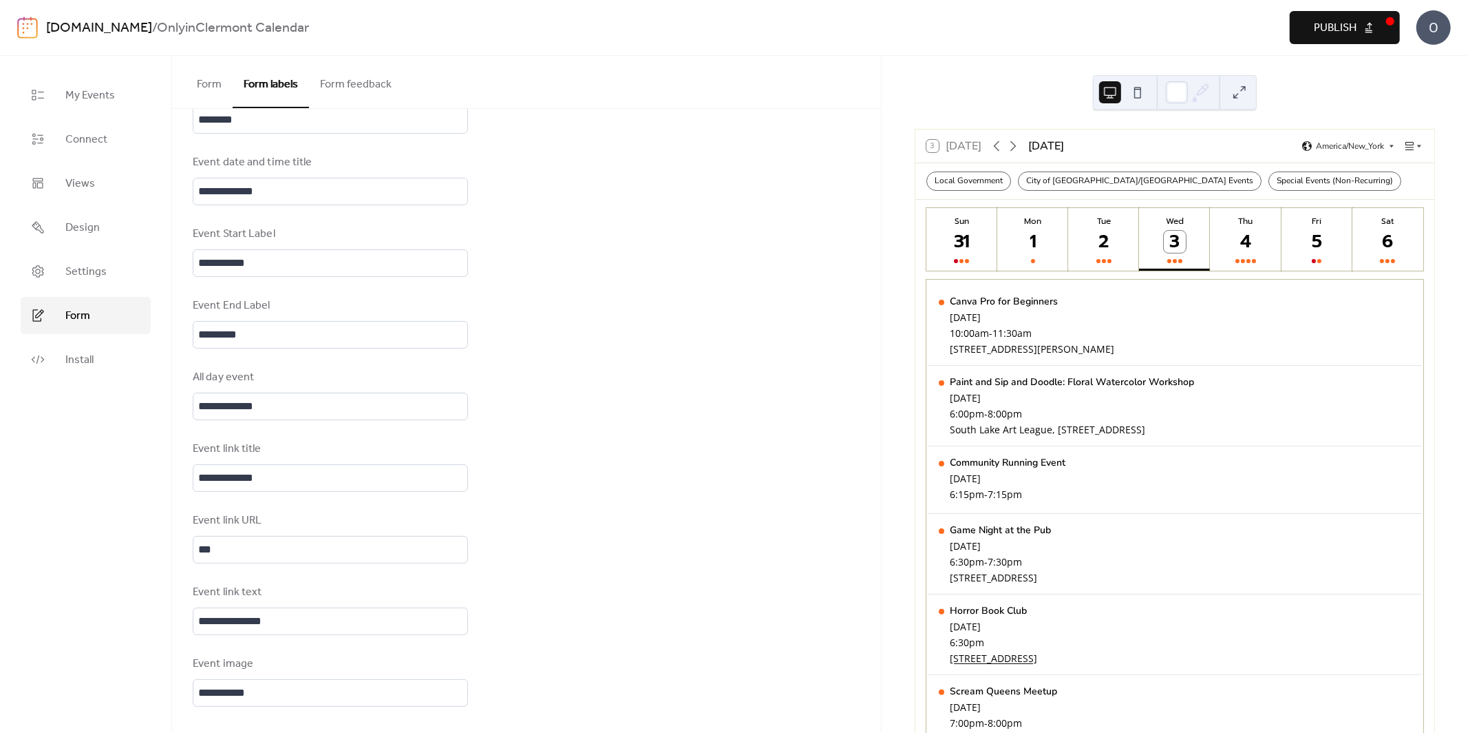
click at [357, 89] on button "Form feedback" at bounding box center [356, 81] width 94 height 51
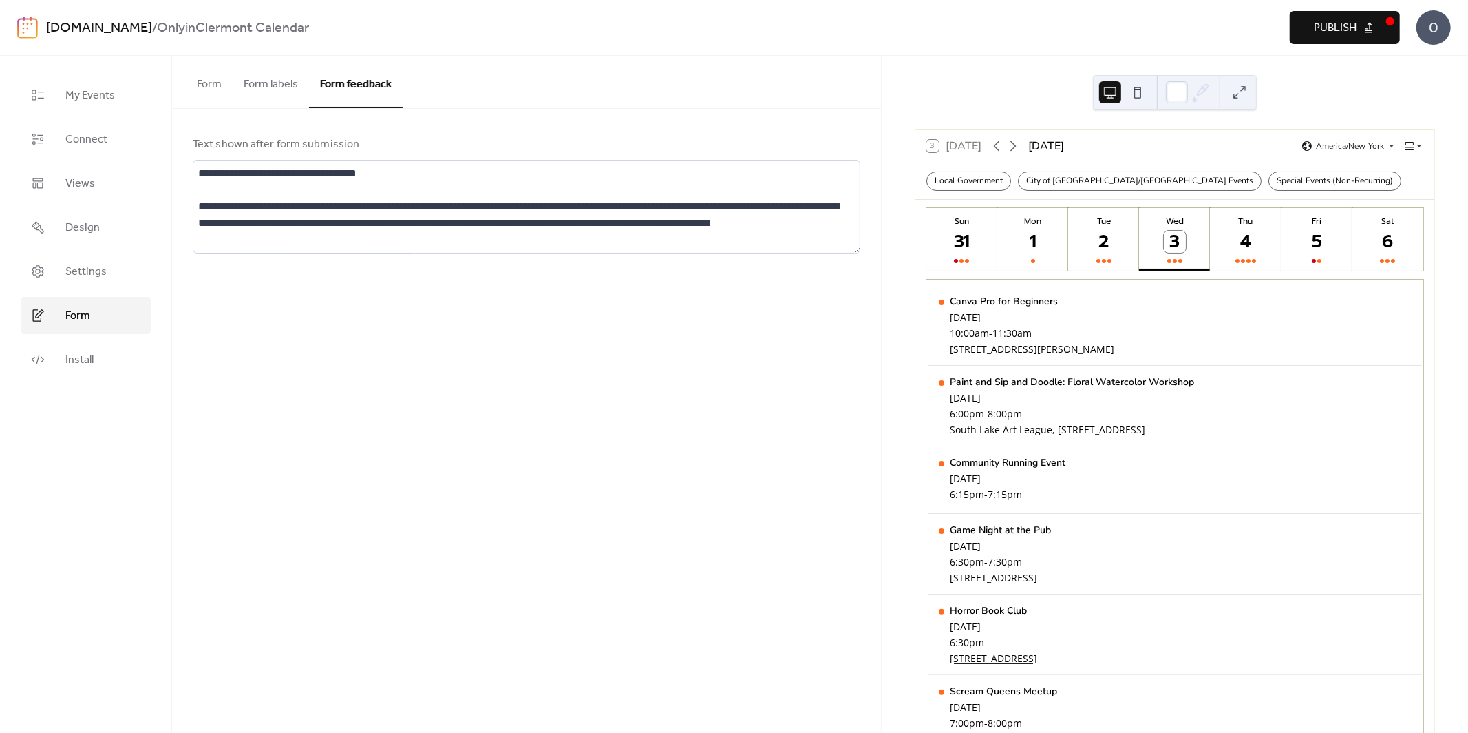
click at [213, 97] on button "Form" at bounding box center [209, 81] width 47 height 51
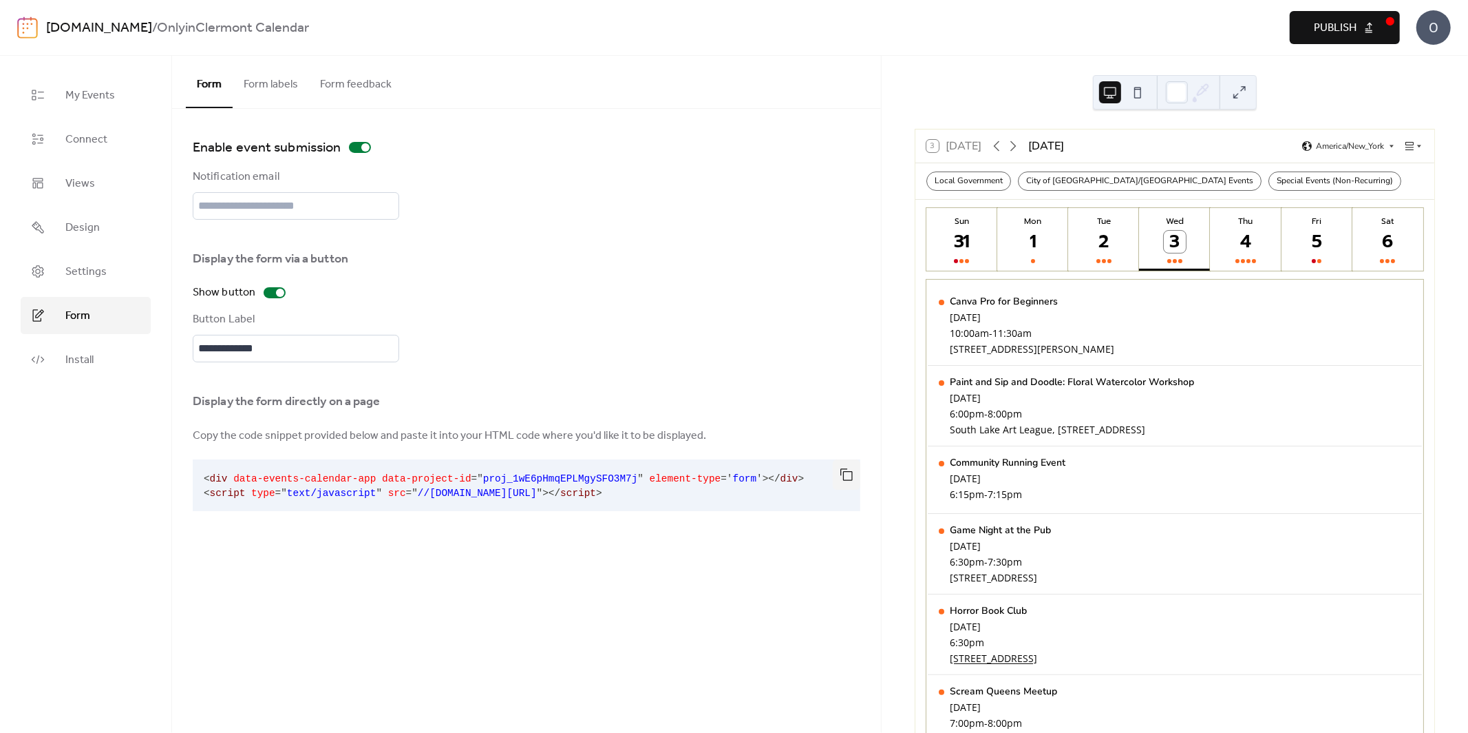
click at [1371, 23] on button "Publish" at bounding box center [1345, 27] width 110 height 33
